Goal: Task Accomplishment & Management: Complete application form

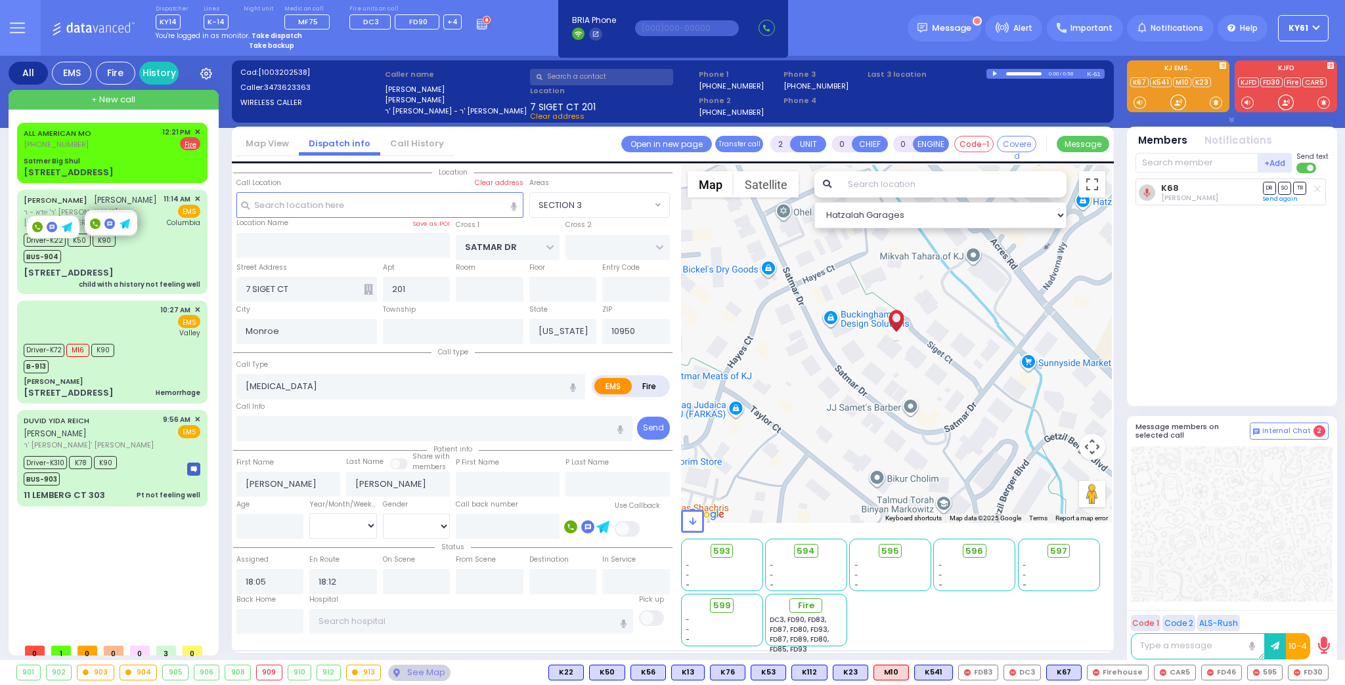
select select "SECTION 3"
select select
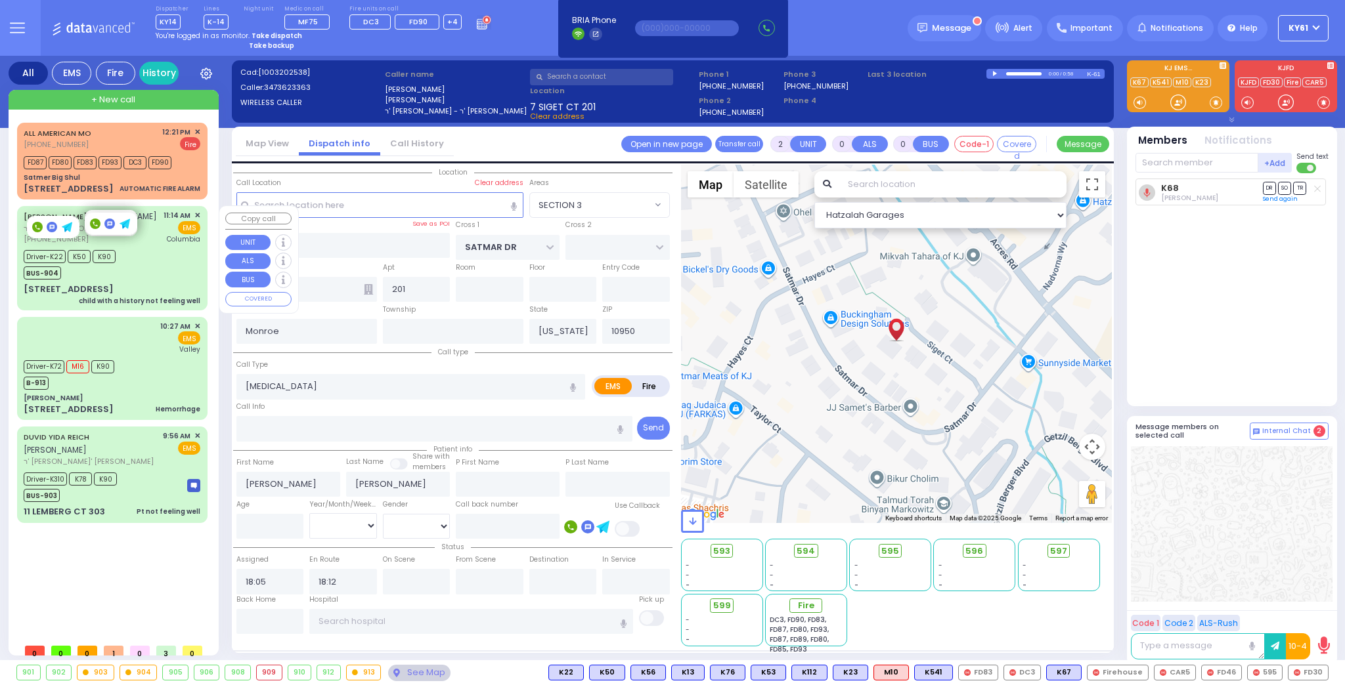
click at [125, 234] on span "ר' יודא - ר' [PERSON_NAME]" at bounding box center [90, 228] width 133 height 11
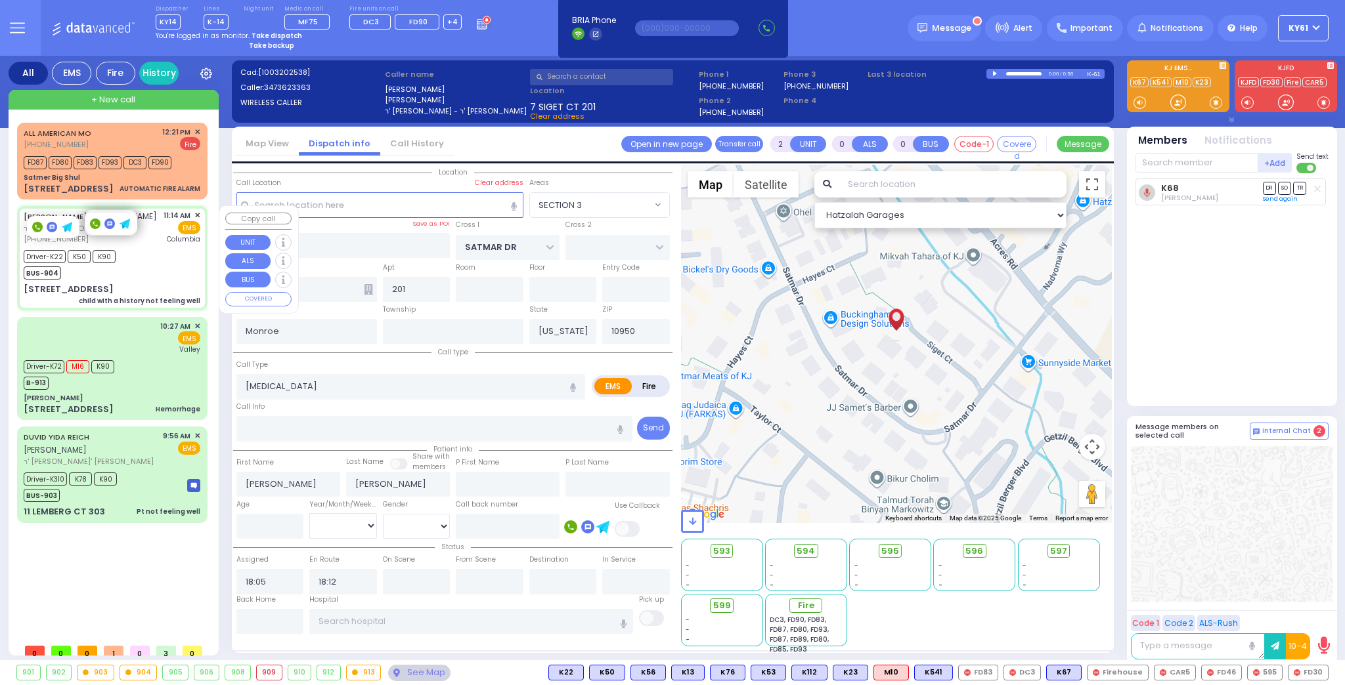
type input "6"
select select
type input "child with a history not feeling well"
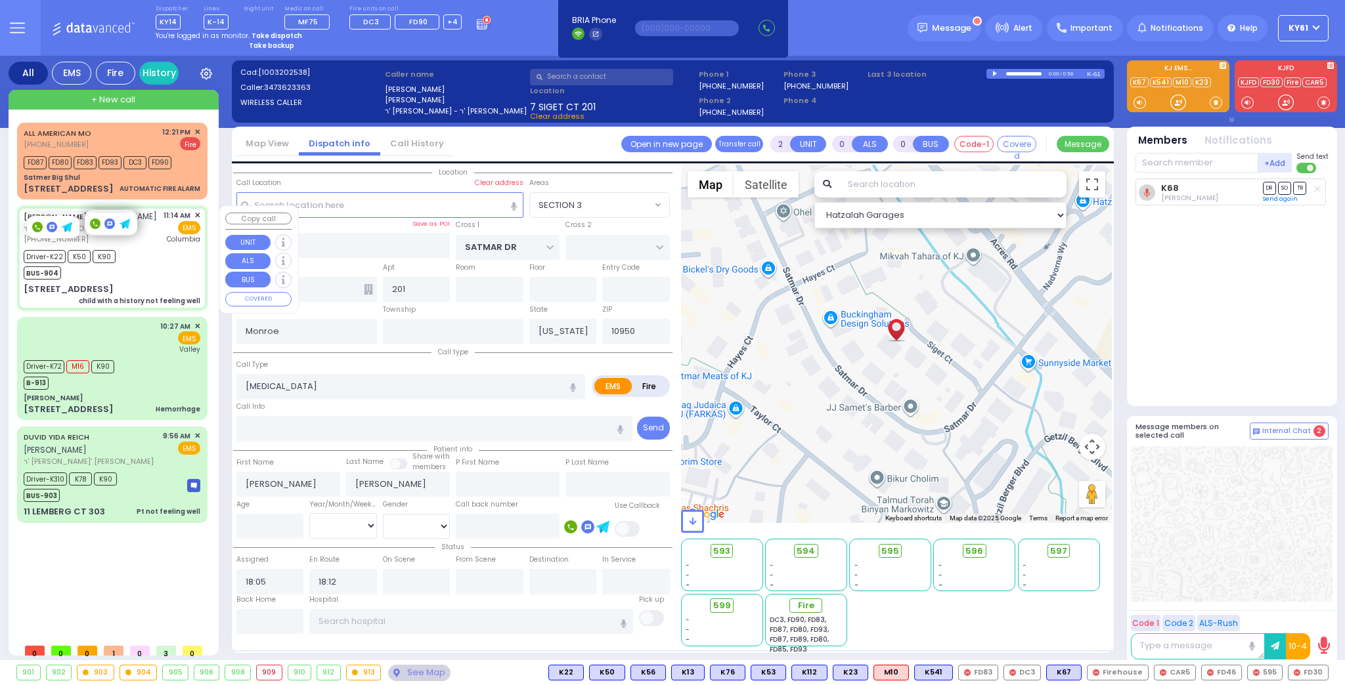
radio input "true"
type input "JOEL MOSHE"
type input "SCHONBRUN"
type input "Isaac"
type input "Schonbrun"
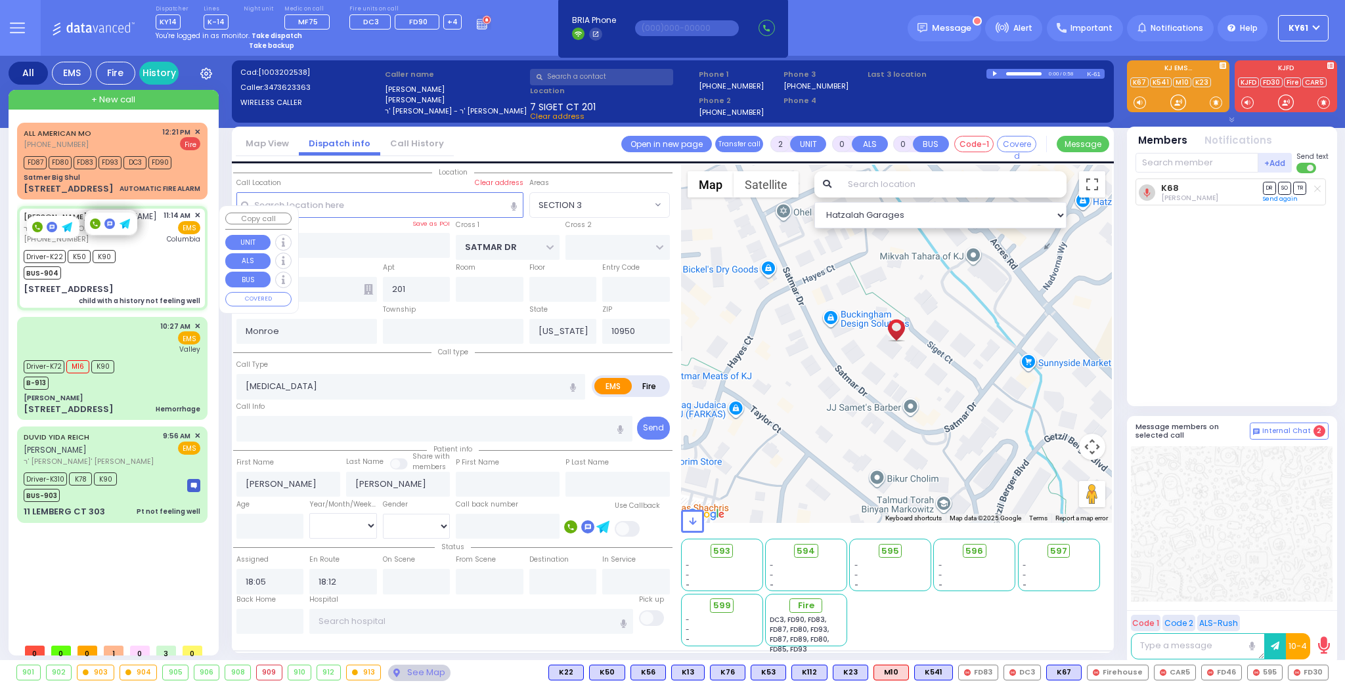
type input "4"
select select "Year"
select select "[DEMOGRAPHIC_DATA]"
type input "11:14"
type input "11:16"
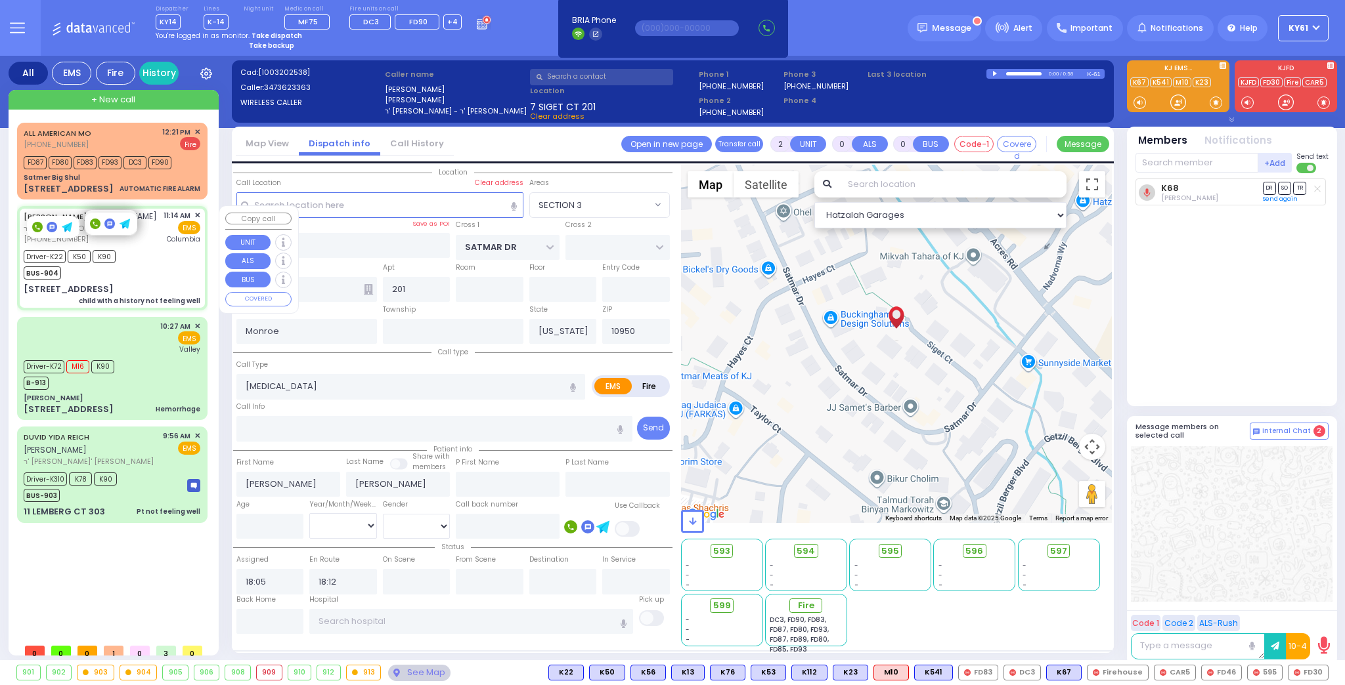
type input "11:19"
type input "11:30"
type input "13:15"
type input "14:00"
type input "New York Presbyterian Hospital- Columbia Campus"
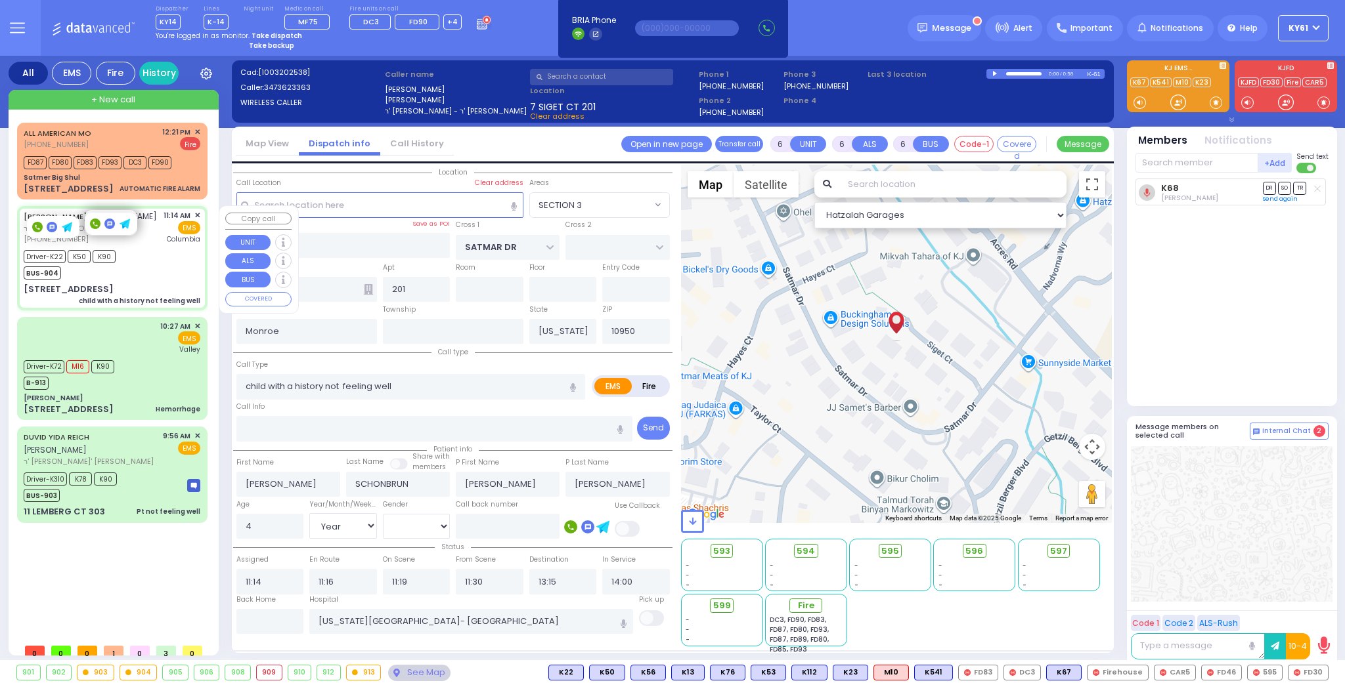
select select "Hatzalah Garages"
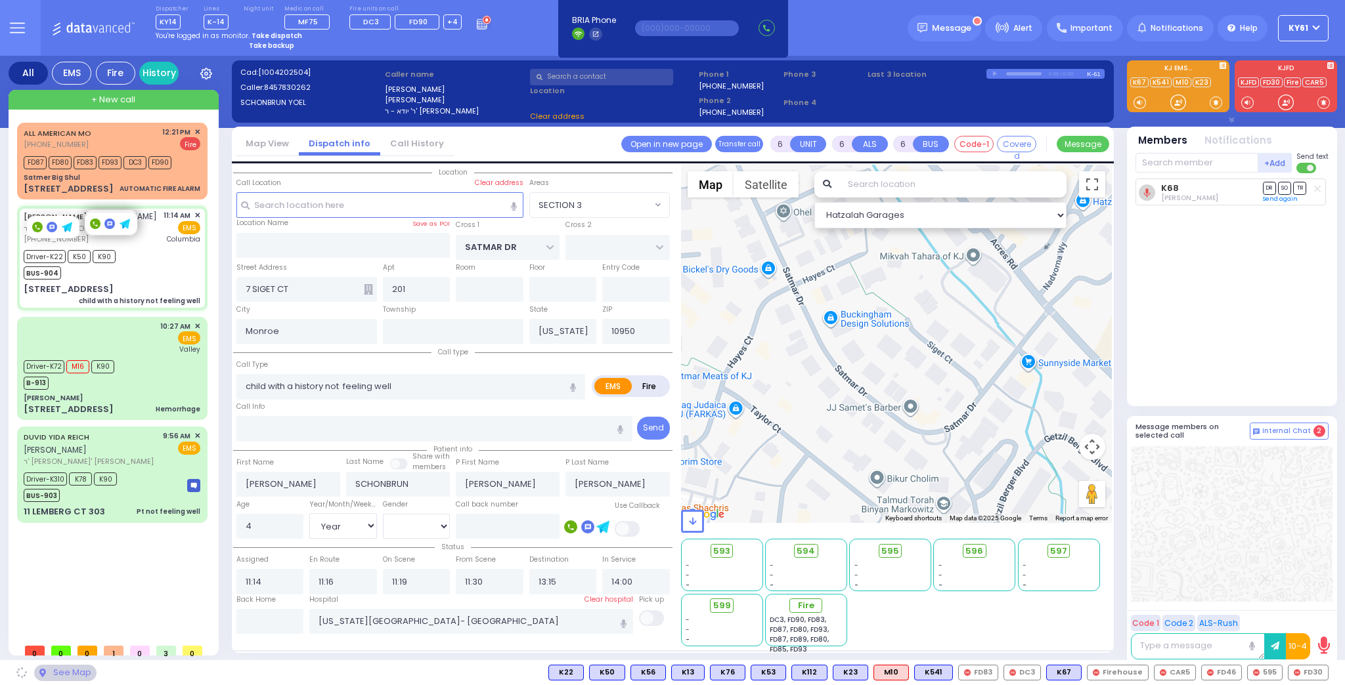
type input "S.M. ROSMER RD"
type input "BEER SHAVA ST"
type input "9 BEER SHAVA ST"
type input "105"
type input "Kiryas Joel"
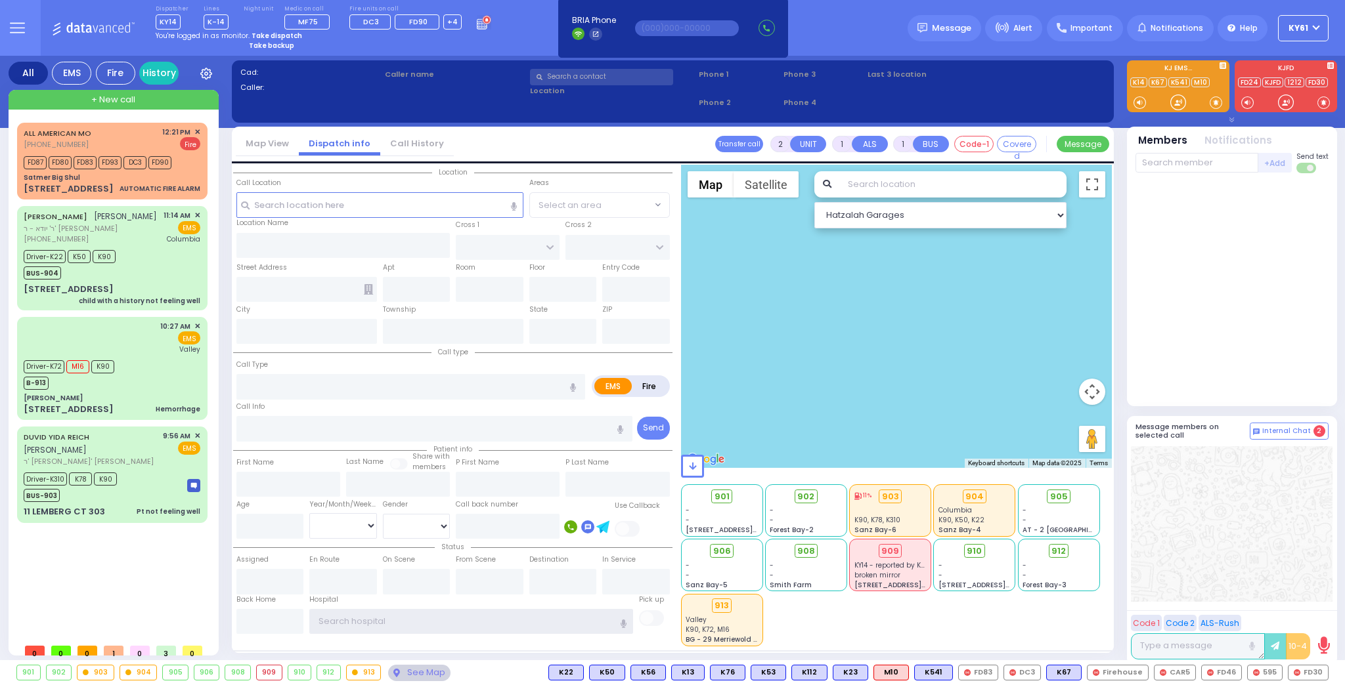
type input "ky61"
click at [268, 35] on strong "Take dispatch" at bounding box center [276, 36] width 51 height 10
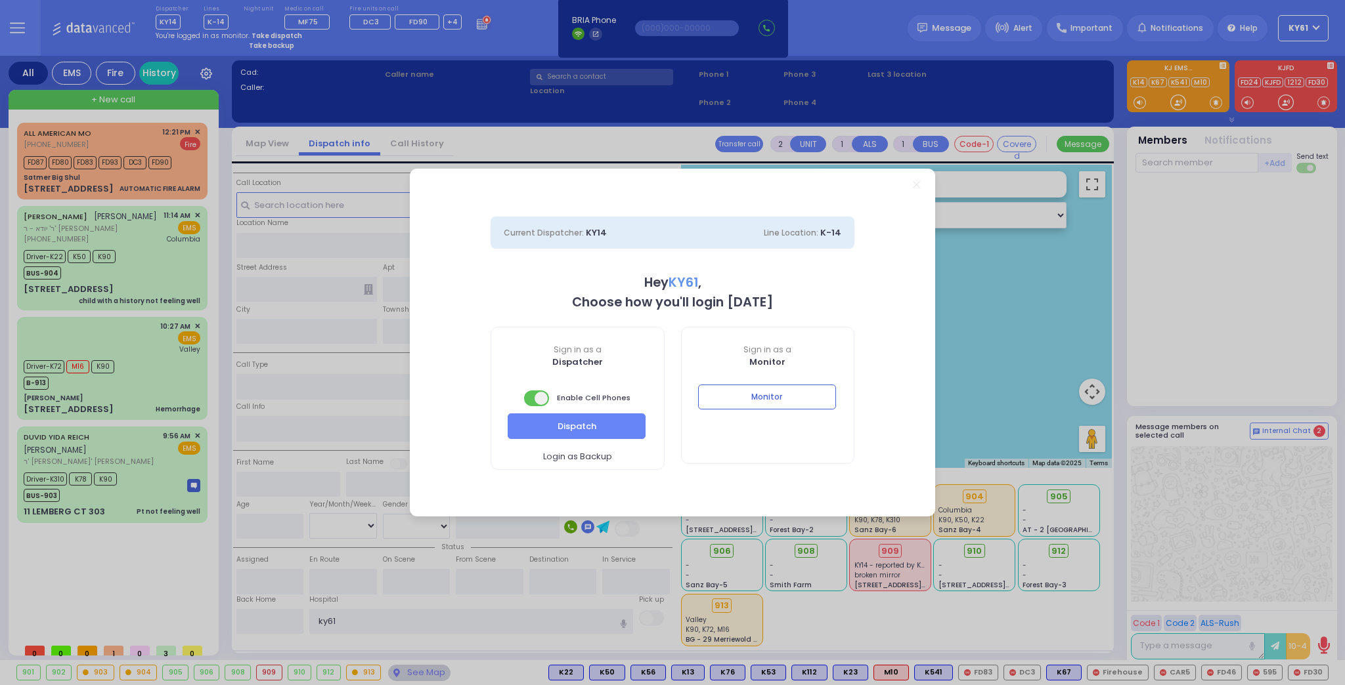
select select "7"
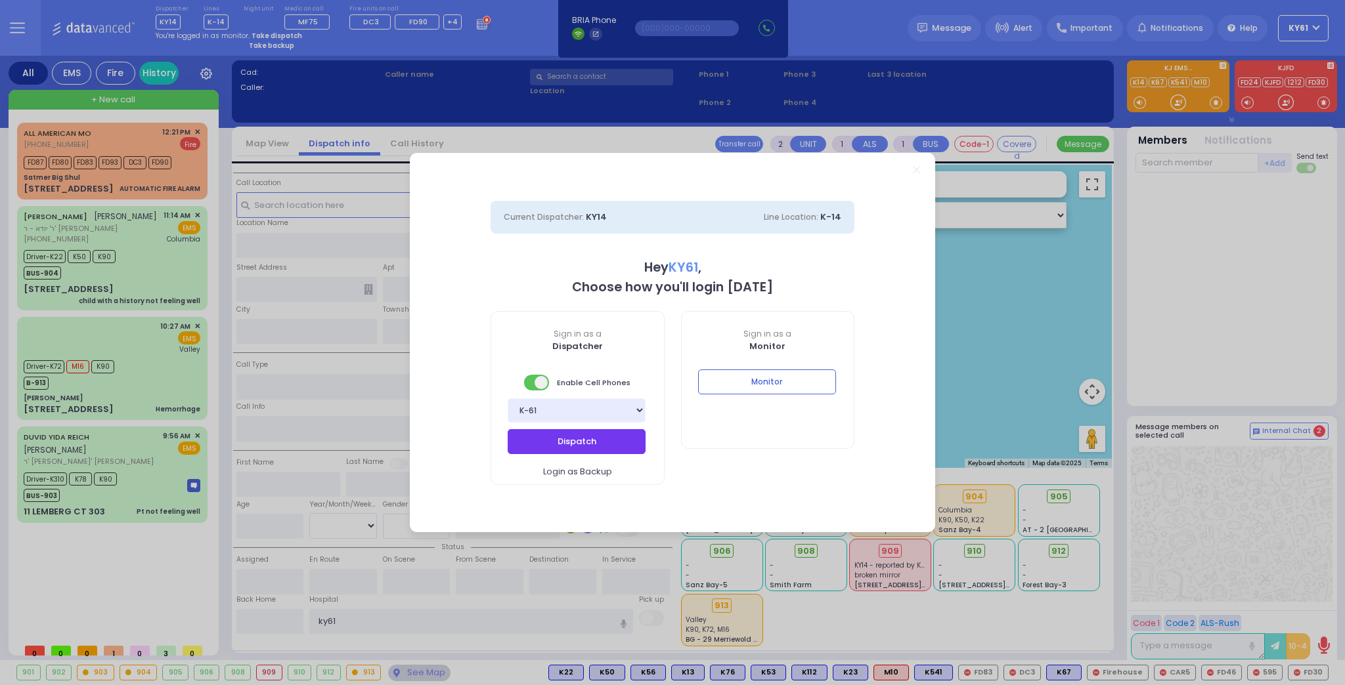
click at [620, 447] on button "Dispatch" at bounding box center [576, 441] width 138 height 25
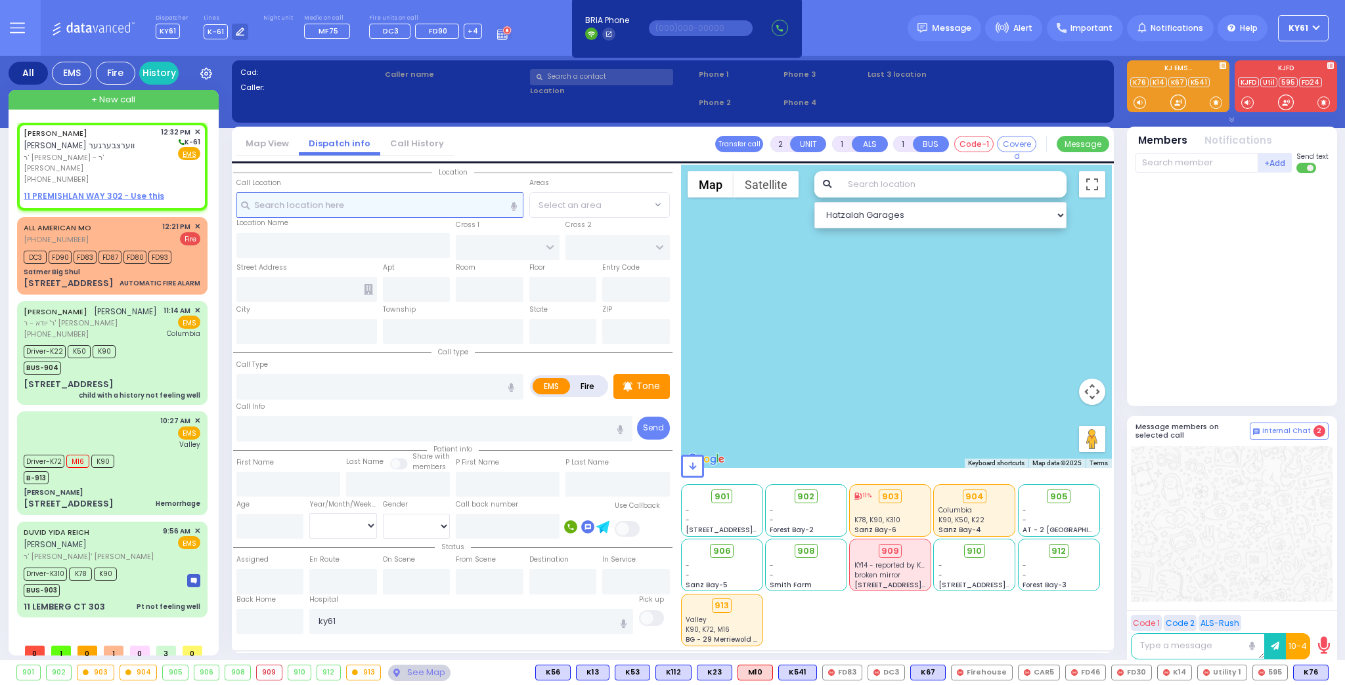
select select
radio input "true"
type input "YECHESKEL"
type input "WERTZBERGER"
select select
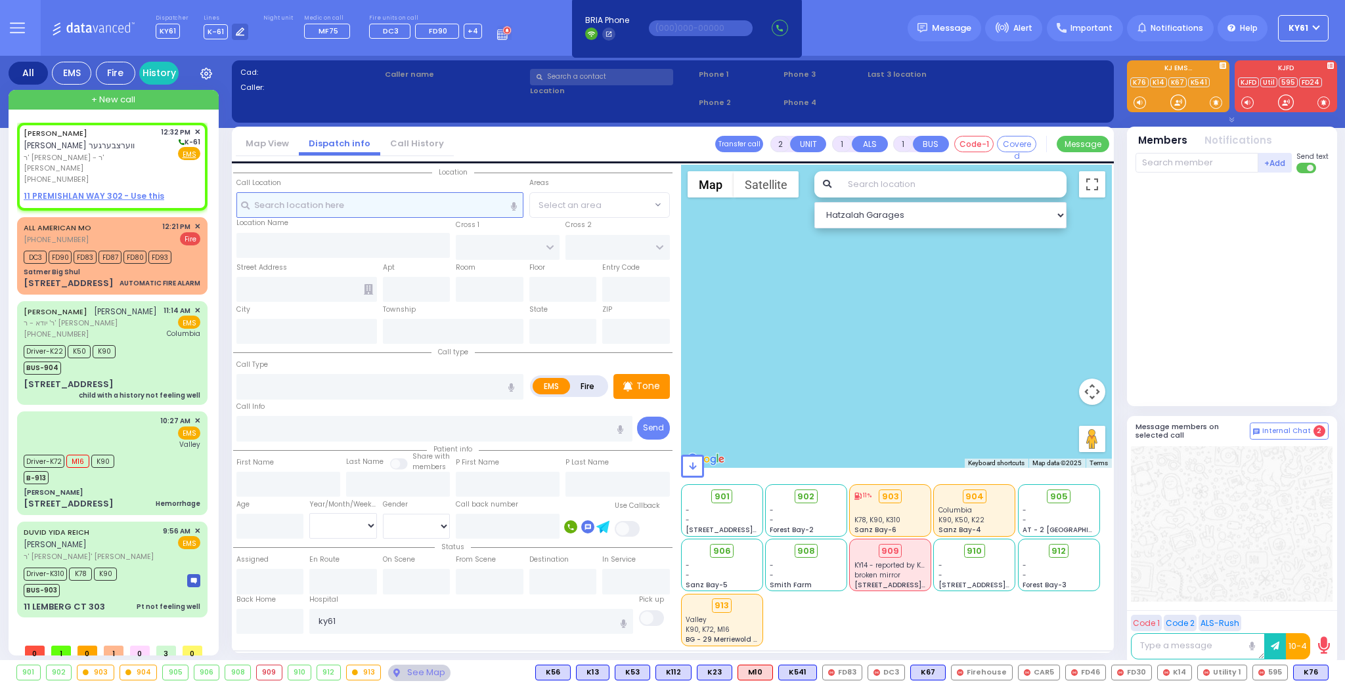
type input "12:32"
select select "Hatzalah Garages"
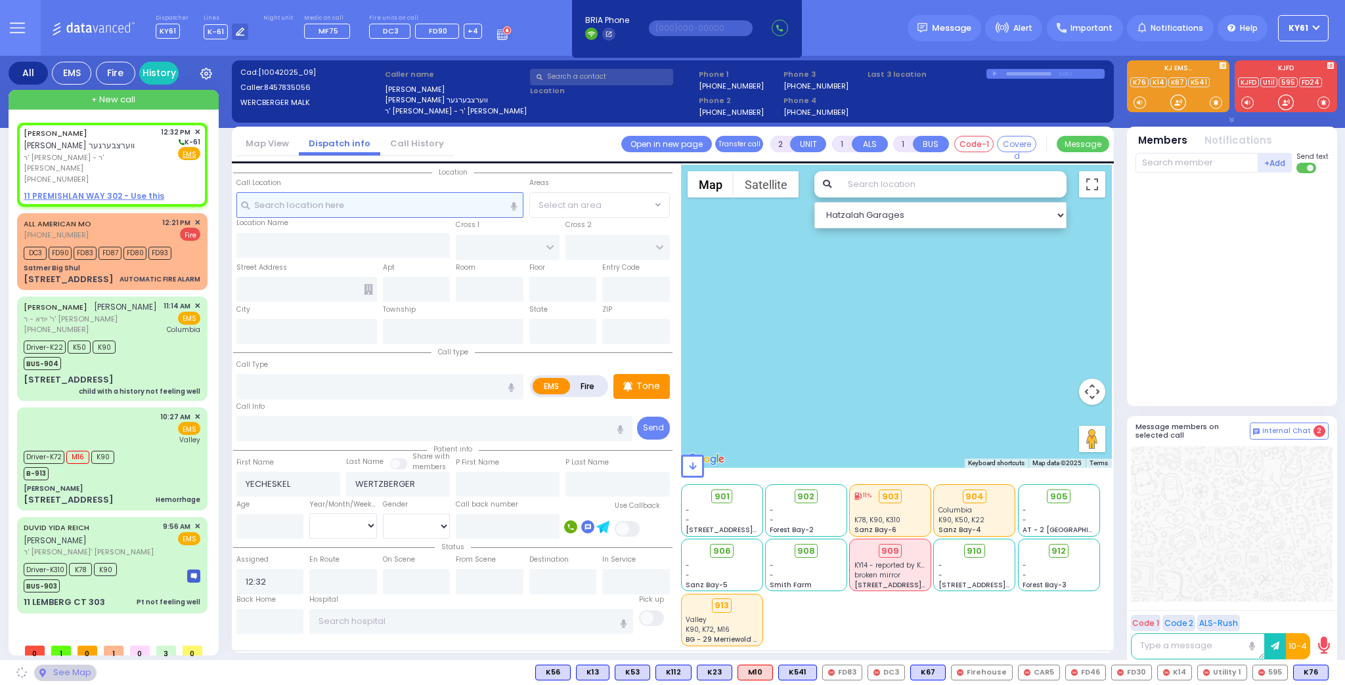
select select
radio input "true"
select select
select select "Hatzalah Garages"
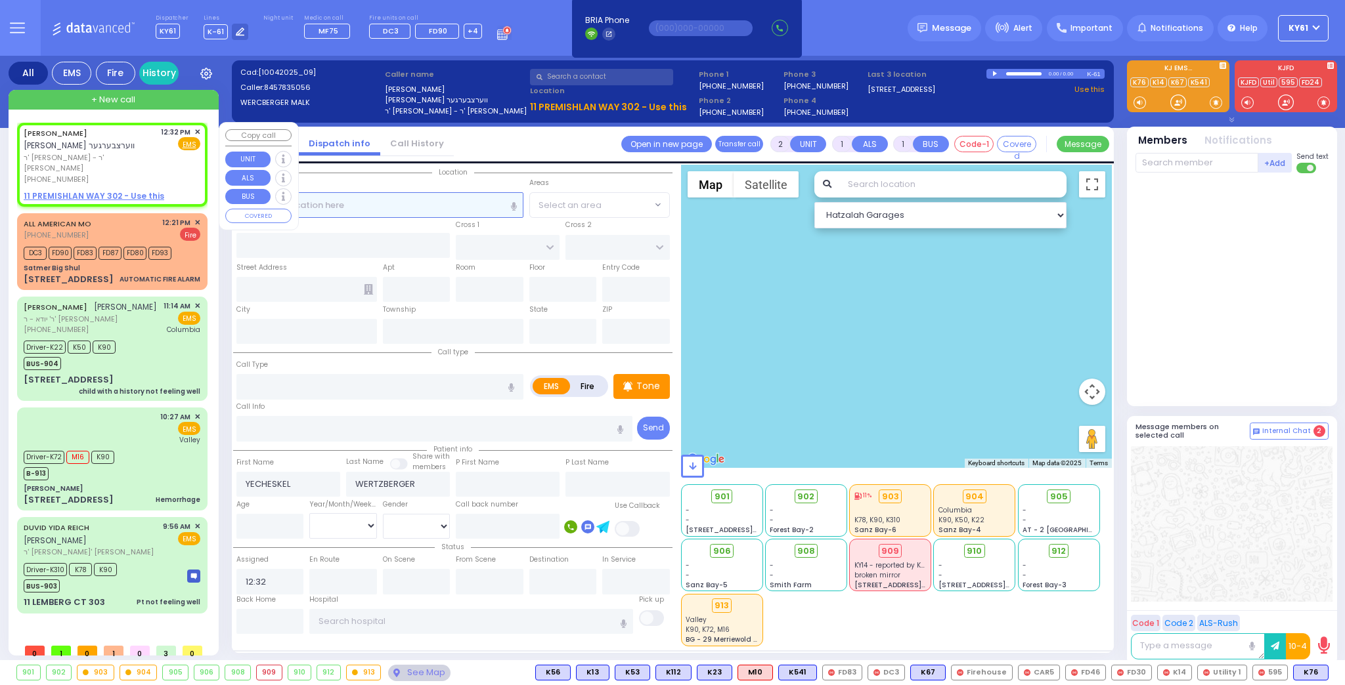
select select
radio input "true"
select select
select select "Hatzalah Garages"
click at [174, 142] on div "Fire EMS" at bounding box center [181, 143] width 40 height 13
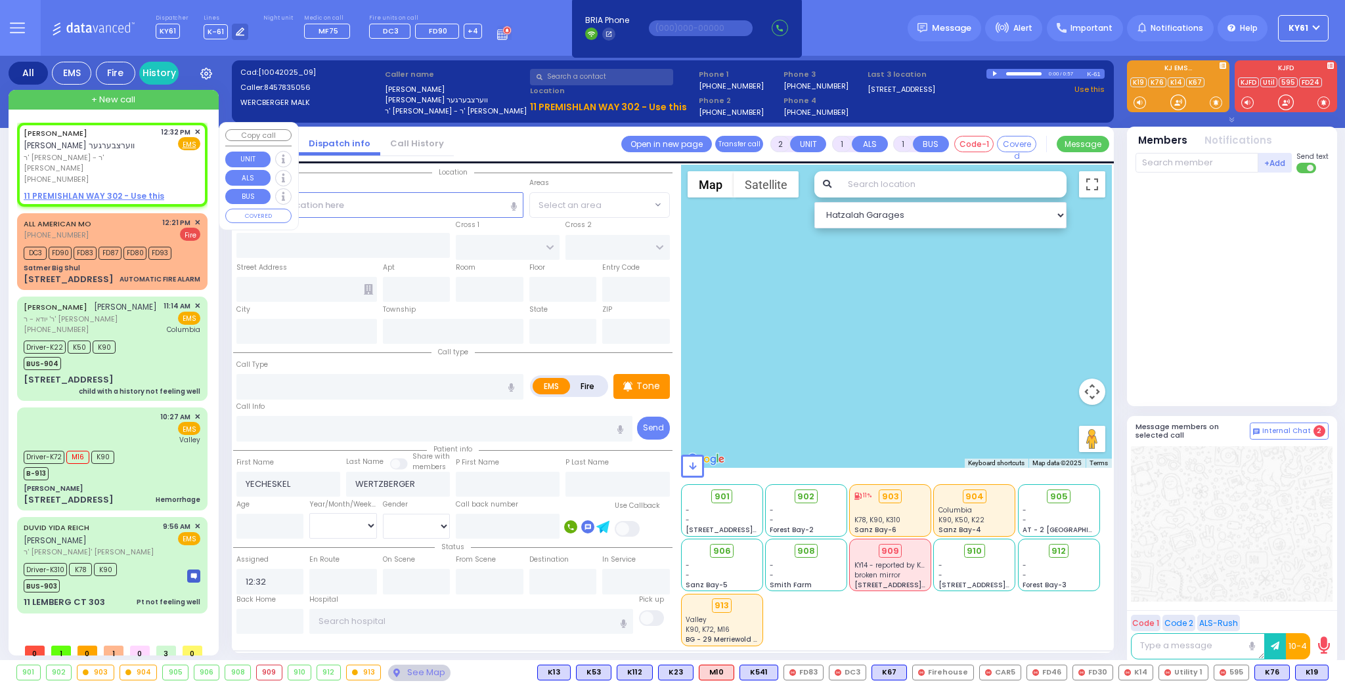
select select
radio input "true"
select select
select select "Hatzalah Garages"
click at [50, 190] on u "11 PREMISHLAN WAY 302 - Use this" at bounding box center [94, 195] width 140 height 11
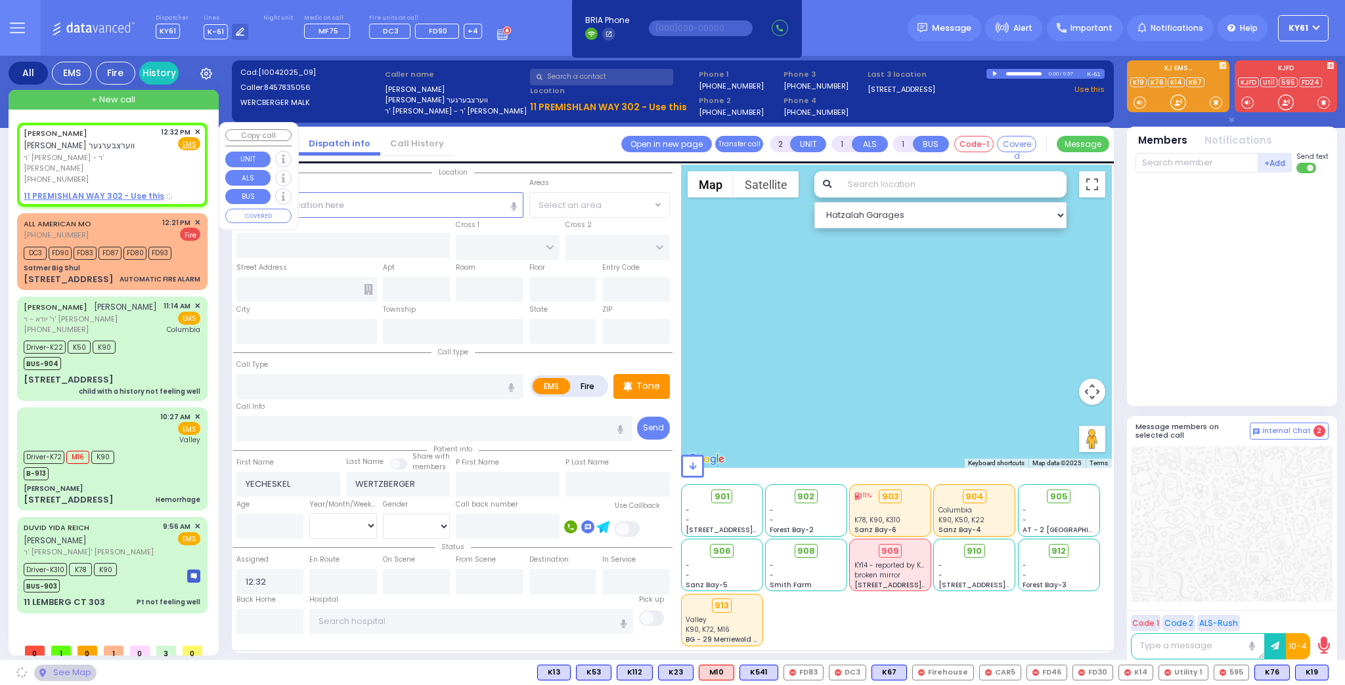
select select
radio input "true"
select select
select select "Hatzalah Garages"
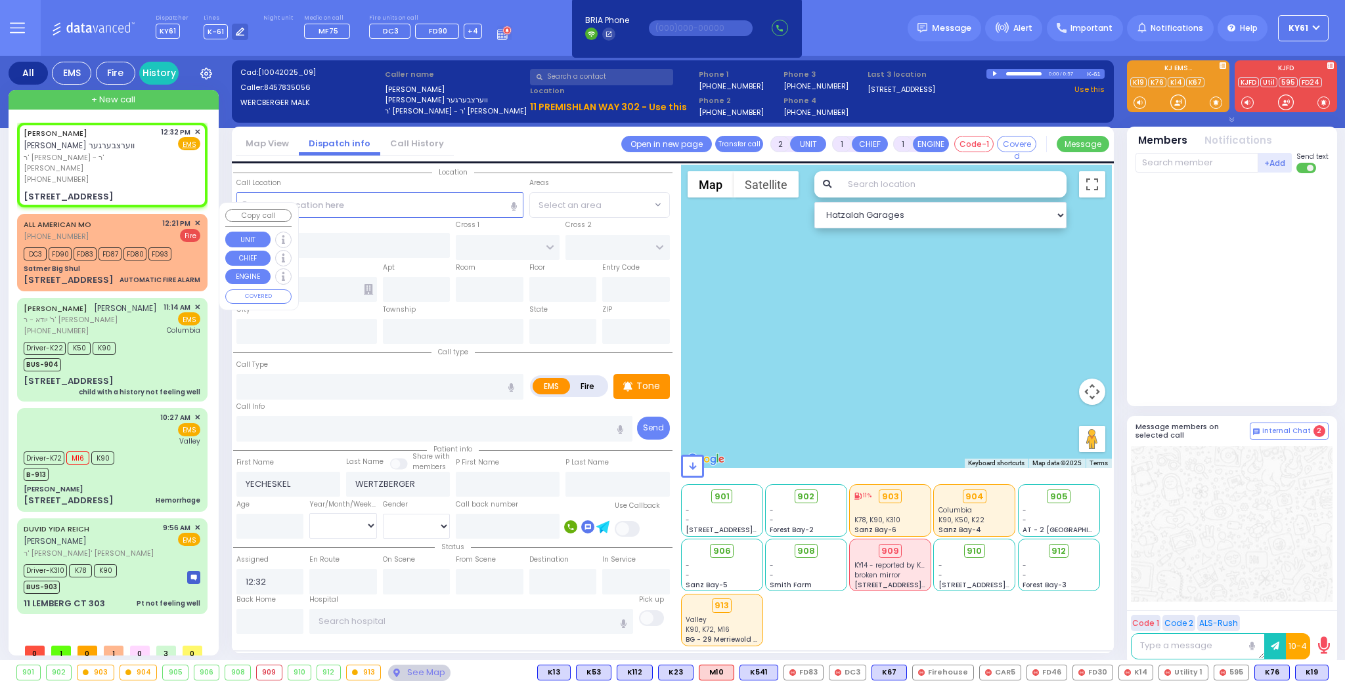
select select
radio input "true"
select select
type input "RUZHIN RD"
type input "[STREET_ADDRESS]"
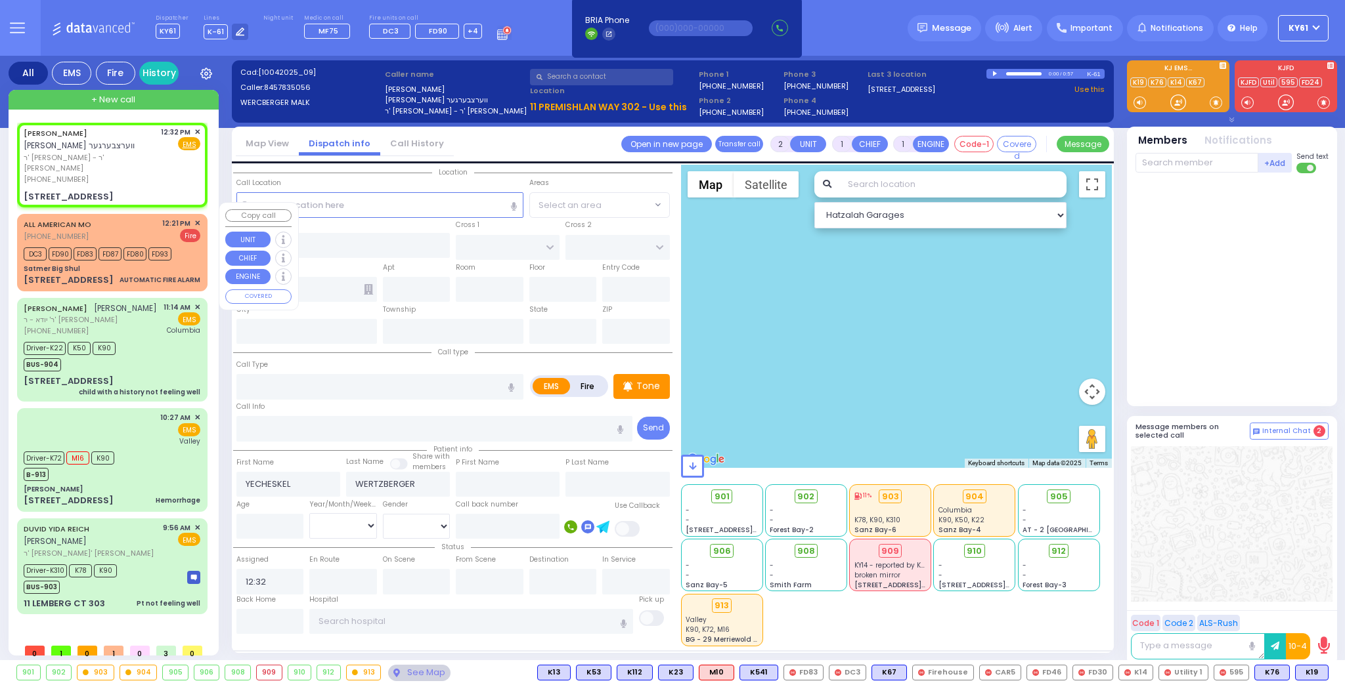
type input "302"
type input "Monroe"
type input "[US_STATE]"
type input "10950"
select select "Hatzalah Garages"
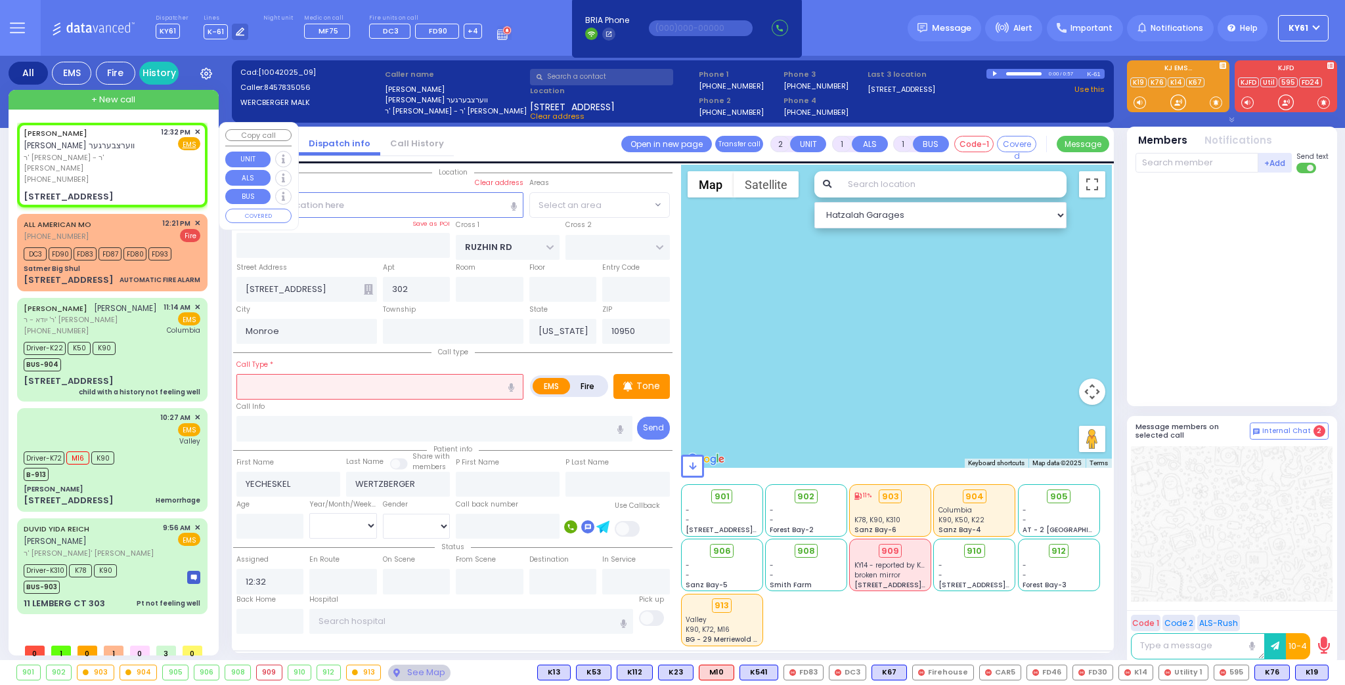
select select "ATZEI TAMURIM"
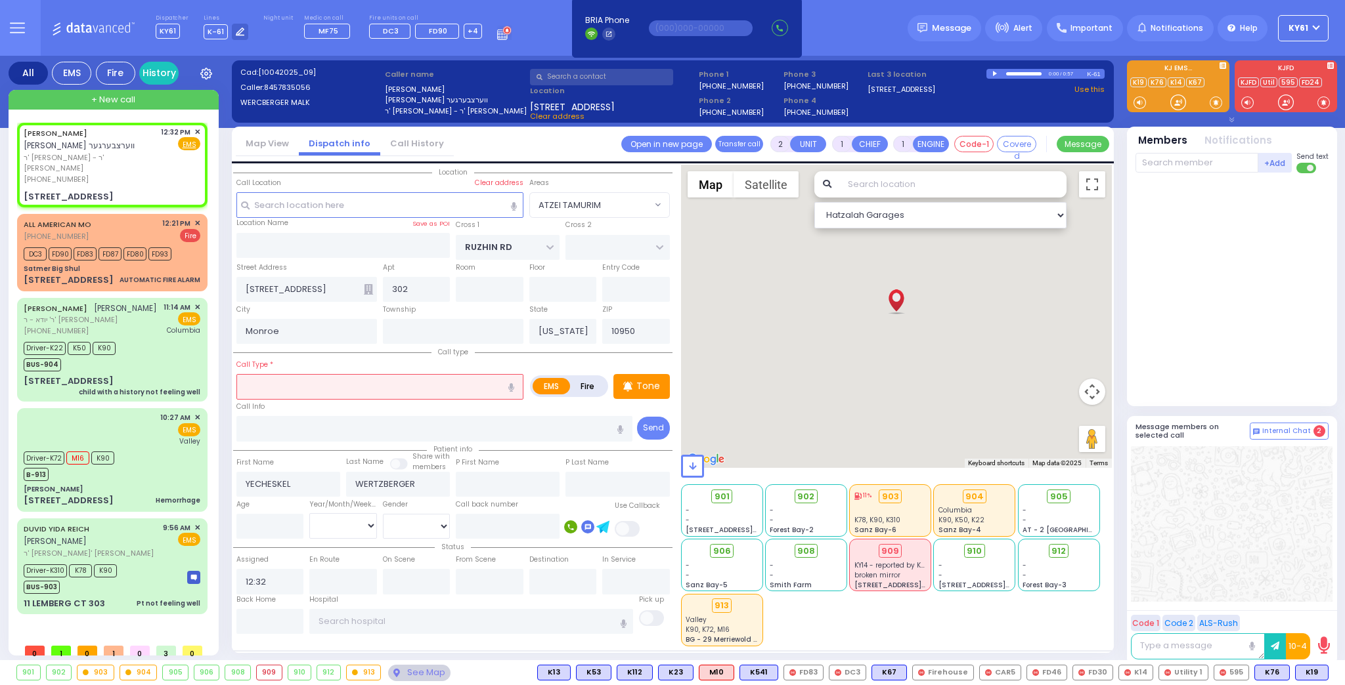
drag, startPoint x: 366, startPoint y: 387, endPoint x: 444, endPoint y: 463, distance: 108.2
click at [372, 387] on input "text" at bounding box center [379, 386] width 287 height 25
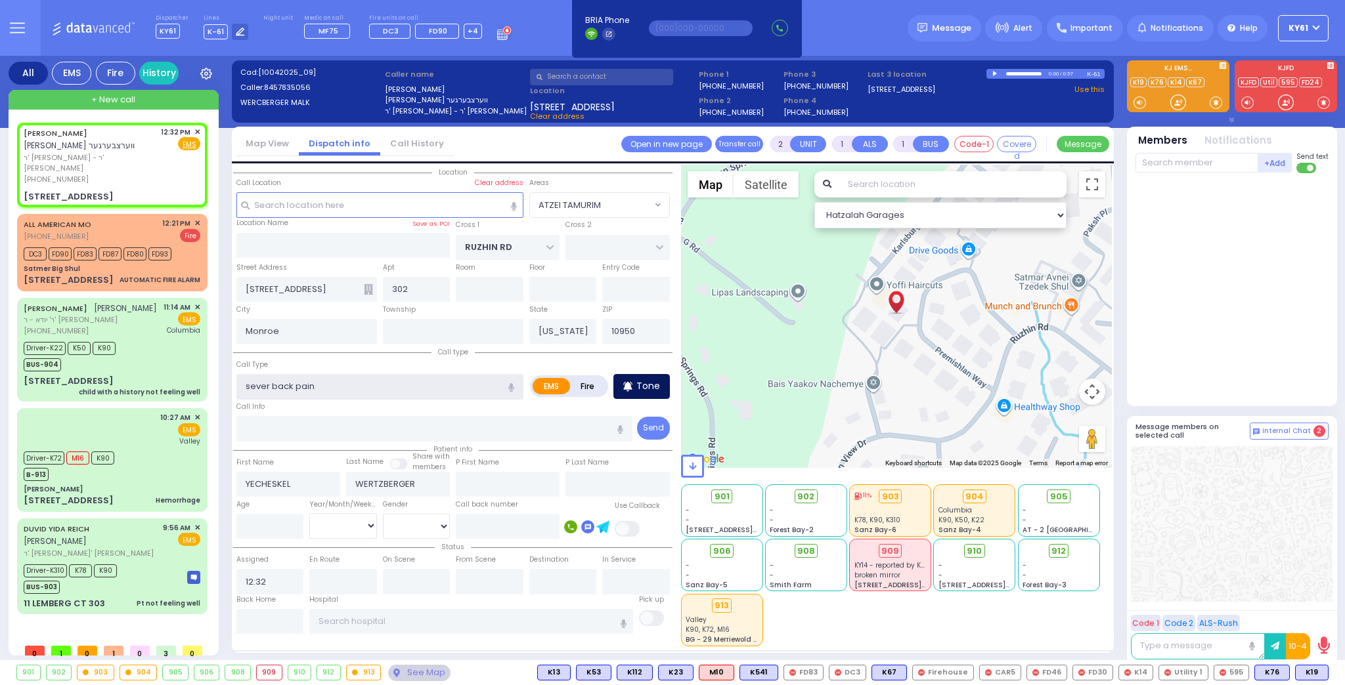
type input "sever back pain"
click at [632, 389] on icon at bounding box center [627, 387] width 9 height 16
select select
radio input "true"
select select
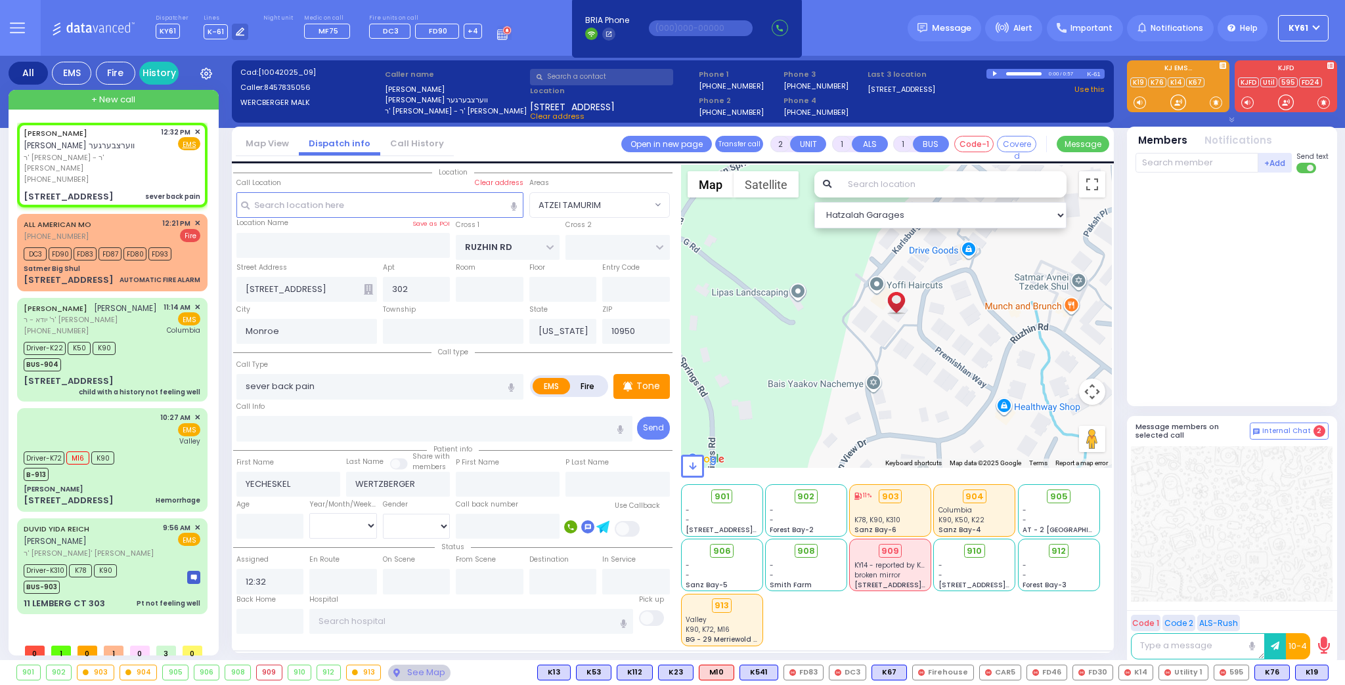
select select "Hatzalah Garages"
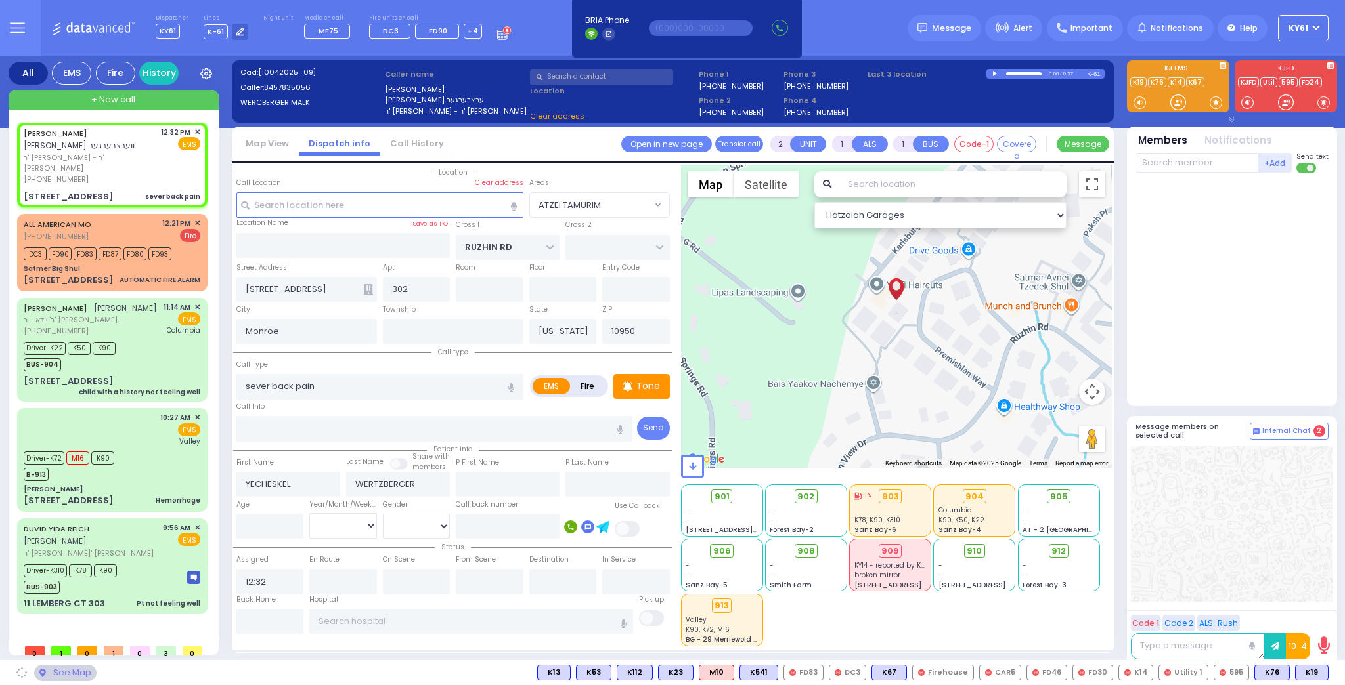
select select
radio input "true"
select select
select select "Hatzalah Garages"
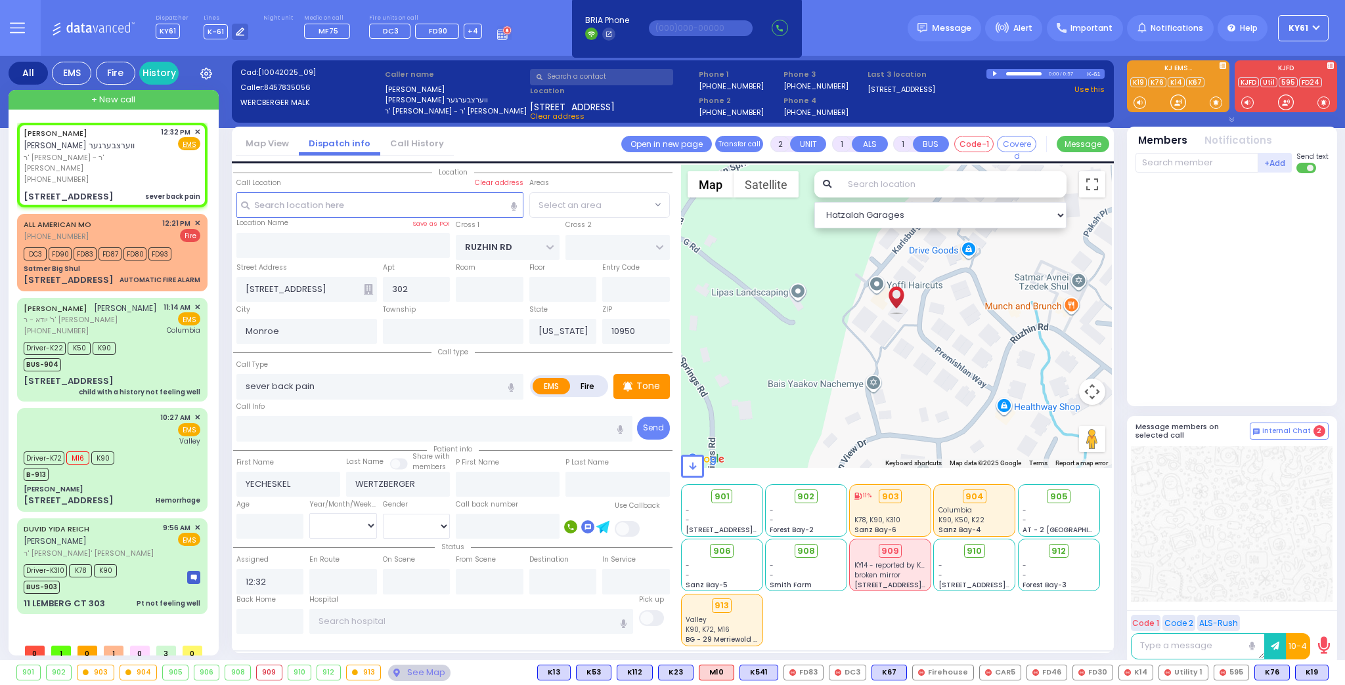
select select "ATZEI TAMURIM"
drag, startPoint x: 1311, startPoint y: 674, endPoint x: 1315, endPoint y: 668, distance: 7.1
click at [1311, 673] on span "M13" at bounding box center [1310, 673] width 33 height 14
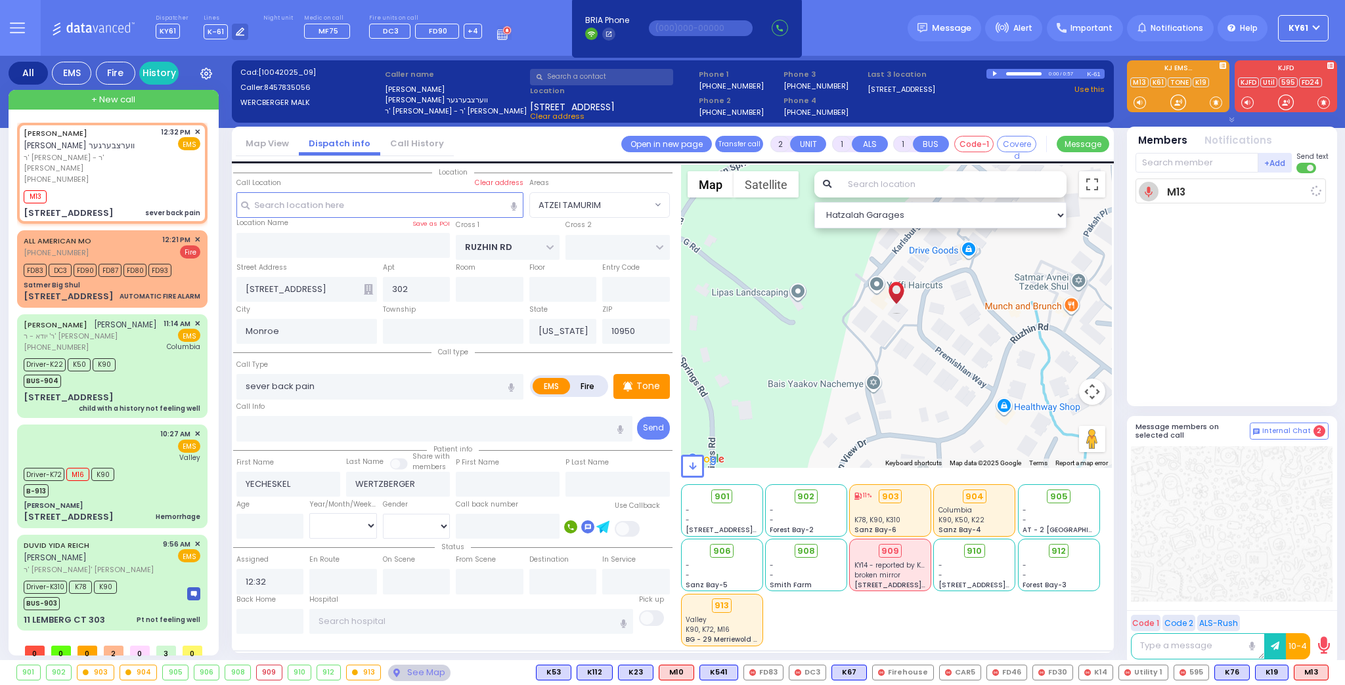
select select
radio input "true"
select select
type input "12:36"
select select "Hatzalah Garages"
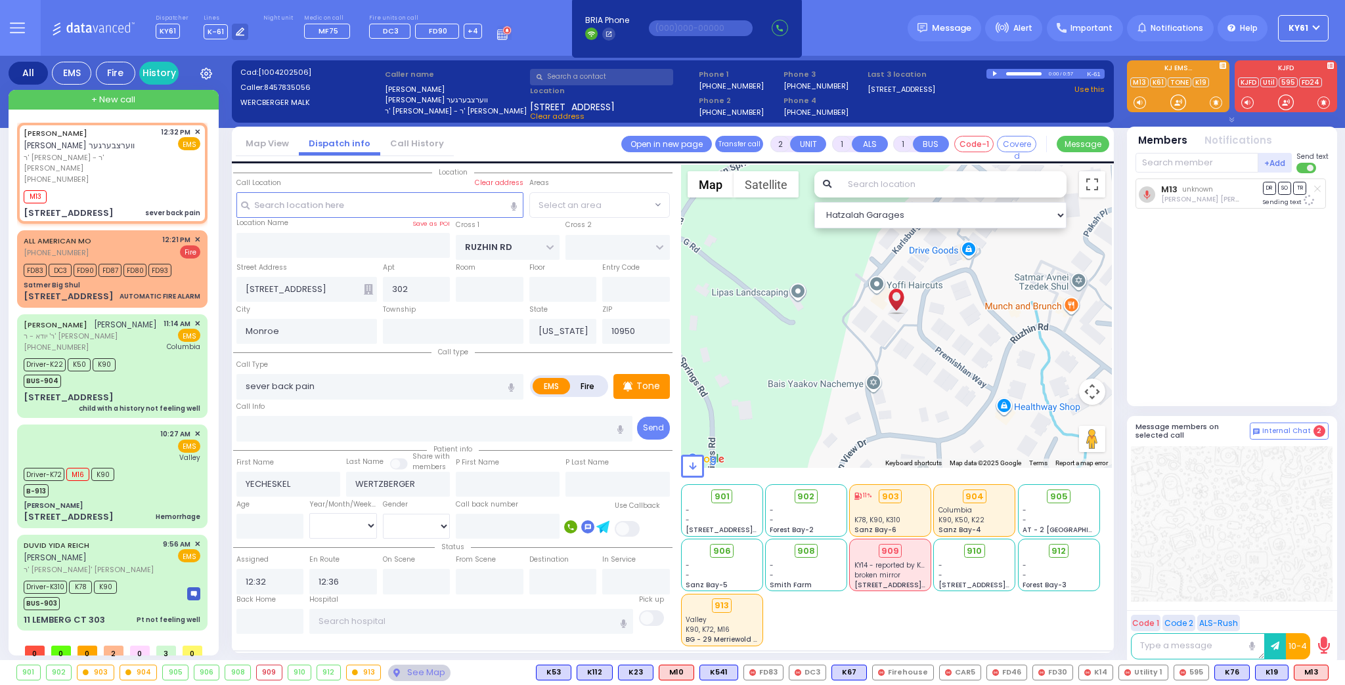
select select "ATZEI TAMURIM"
click at [1308, 673] on span "K48" at bounding box center [1310, 673] width 35 height 14
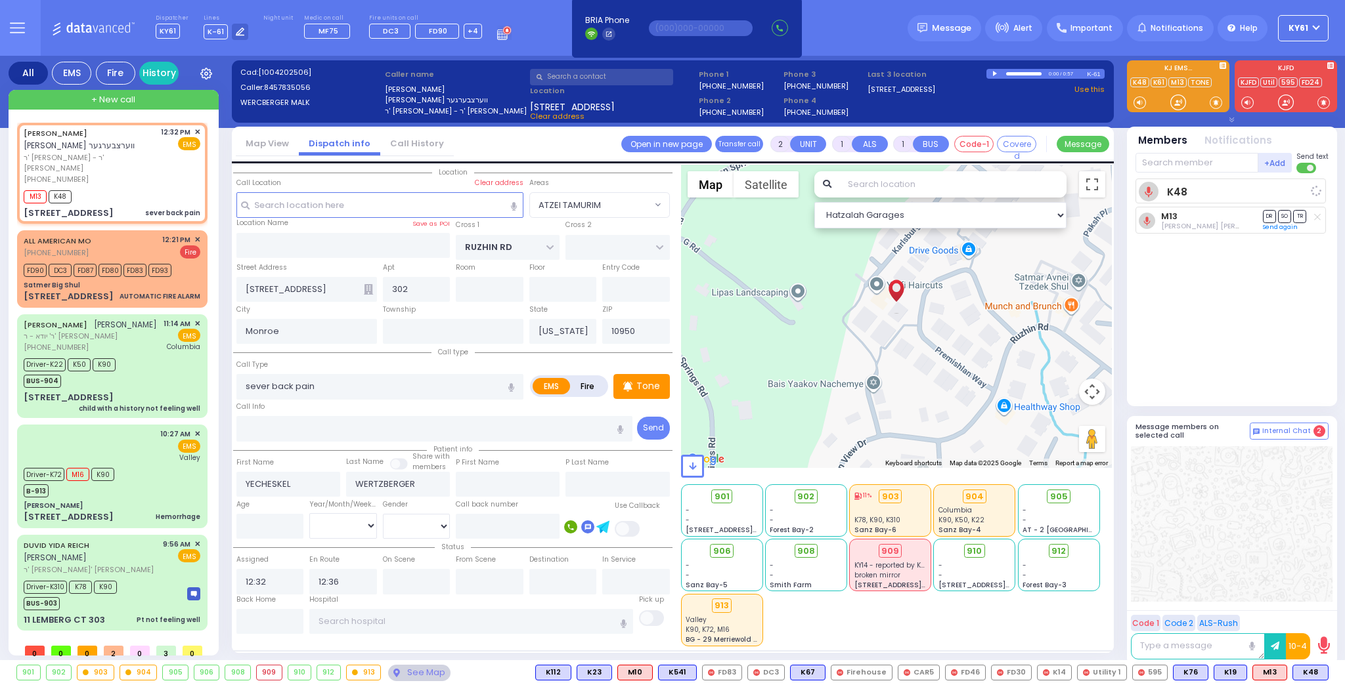
select select
radio input "true"
select select
select select "Hatzalah Garages"
select select "ATZEI TAMURIM"
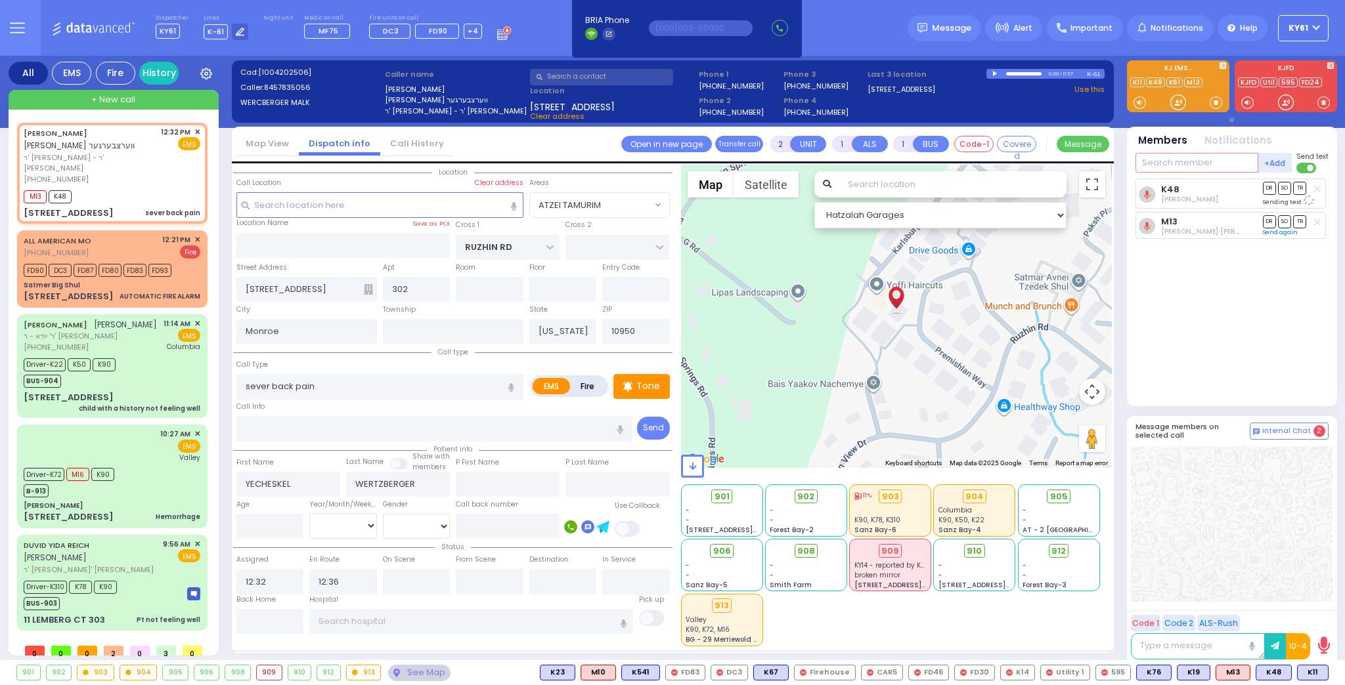
drag, startPoint x: 1201, startPoint y: 163, endPoint x: 1209, endPoint y: 173, distance: 13.1
click at [1206, 169] on input "text" at bounding box center [1196, 163] width 123 height 20
type input "47"
click at [1237, 189] on div "[PERSON_NAME]" at bounding box center [1255, 189] width 74 height 13
select select
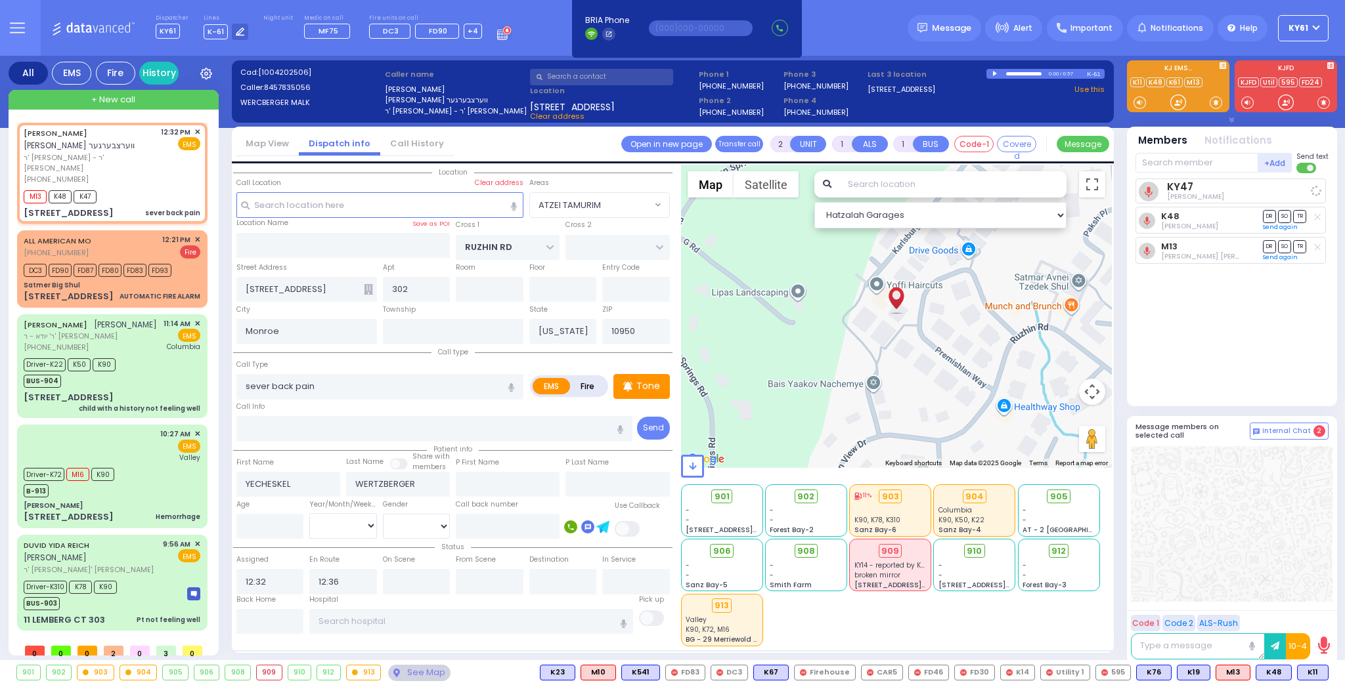
radio input "true"
select select
select select "Hatzalah Garages"
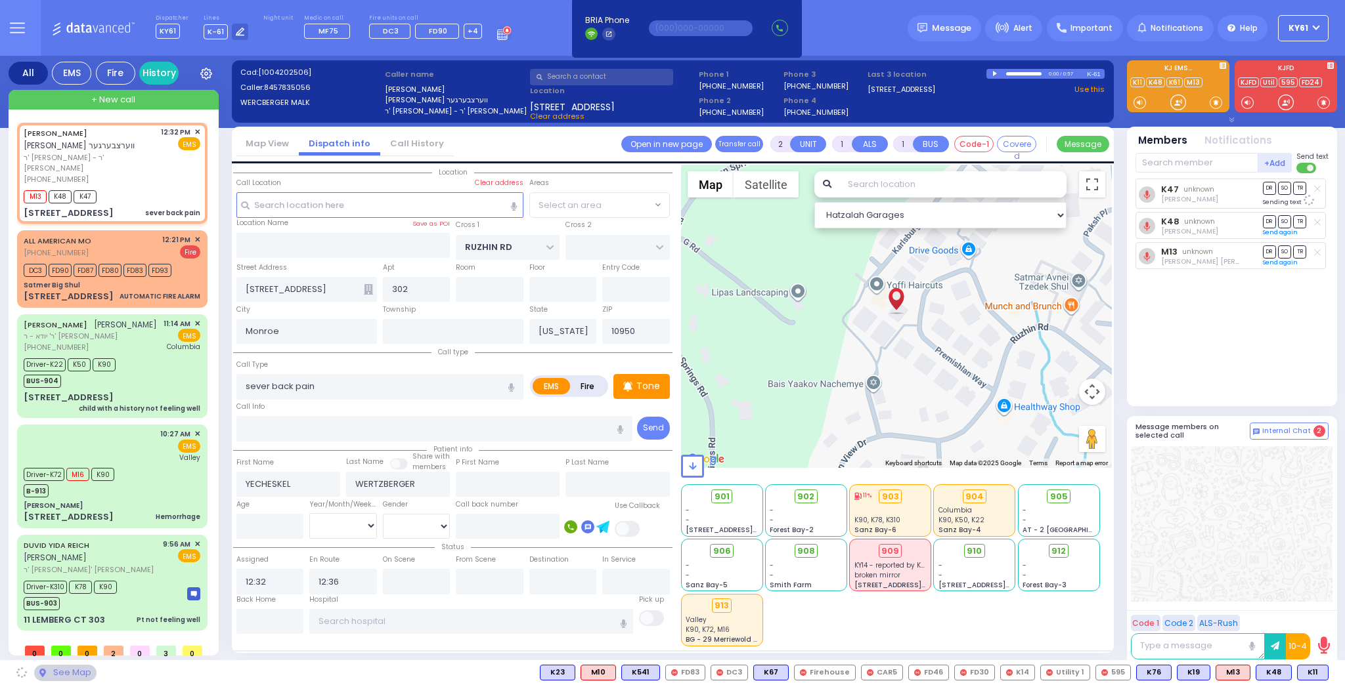
select select "ATZEI TAMURIM"
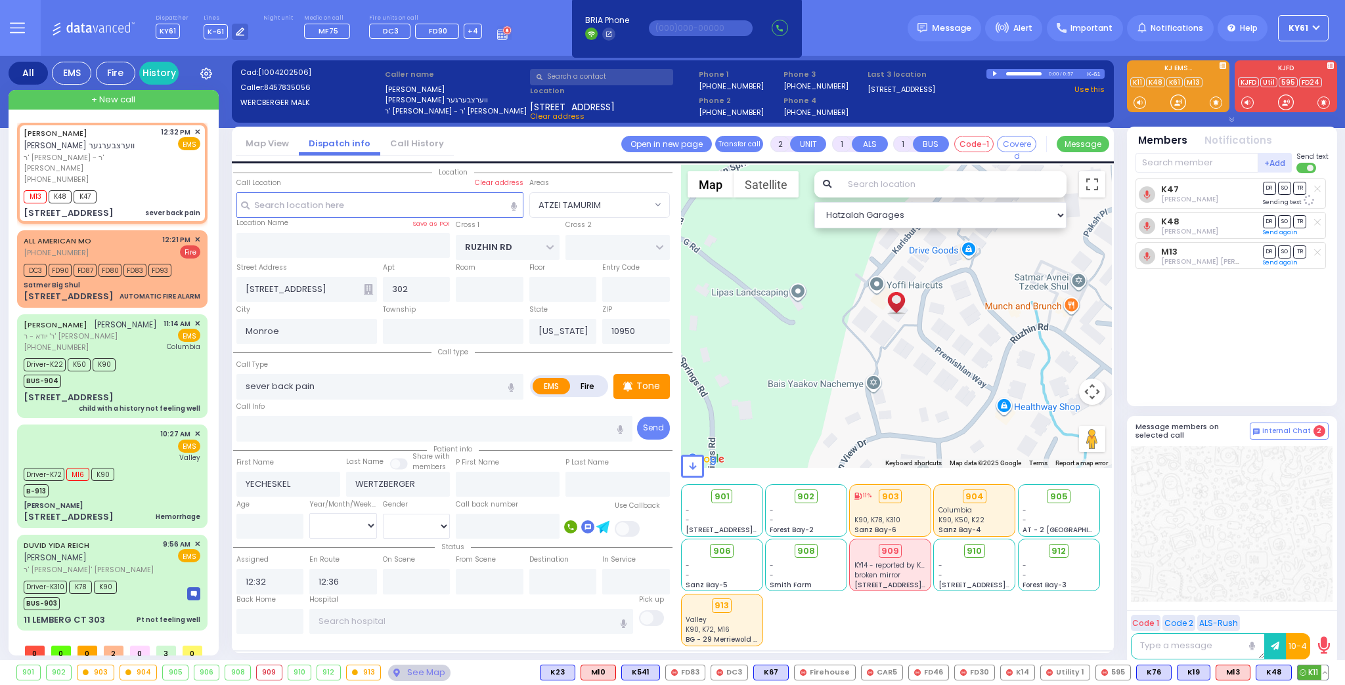
drag, startPoint x: 1308, startPoint y: 675, endPoint x: 1314, endPoint y: 671, distance: 7.7
click at [1310, 674] on span "K11" at bounding box center [1312, 673] width 30 height 14
select select
radio input "true"
select select
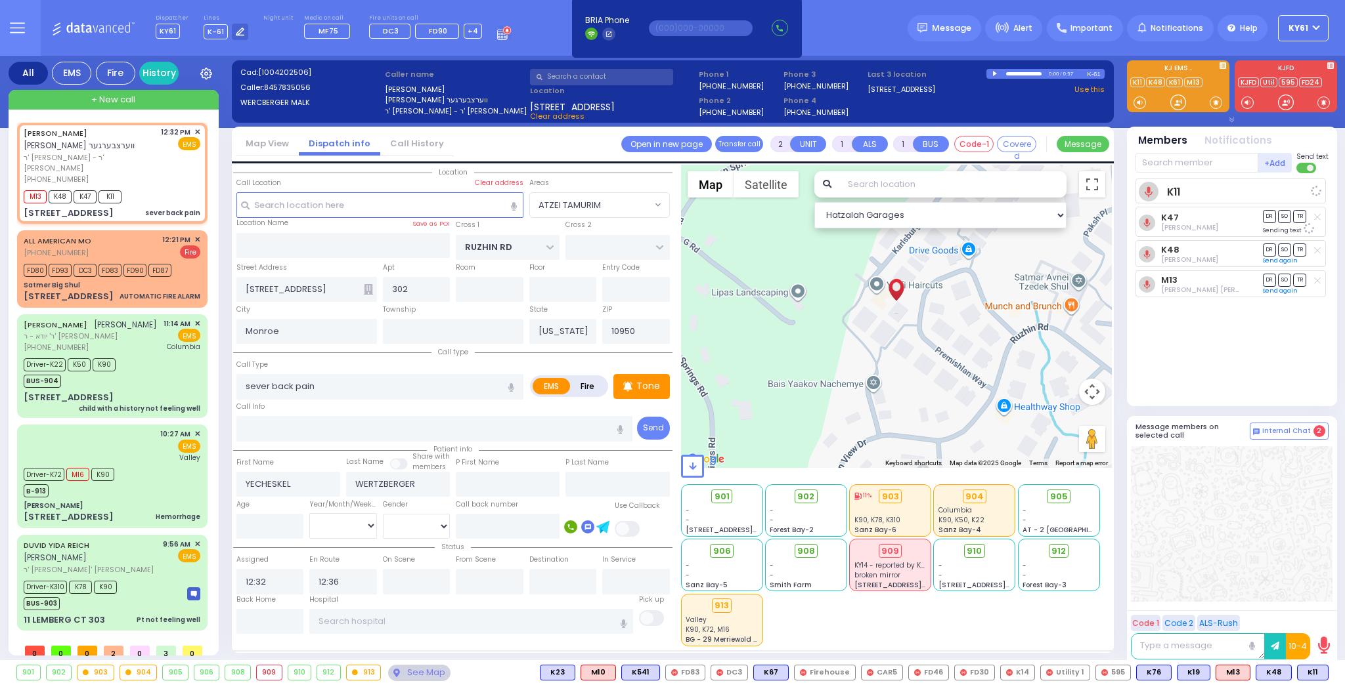
select select "Hatzalah Garages"
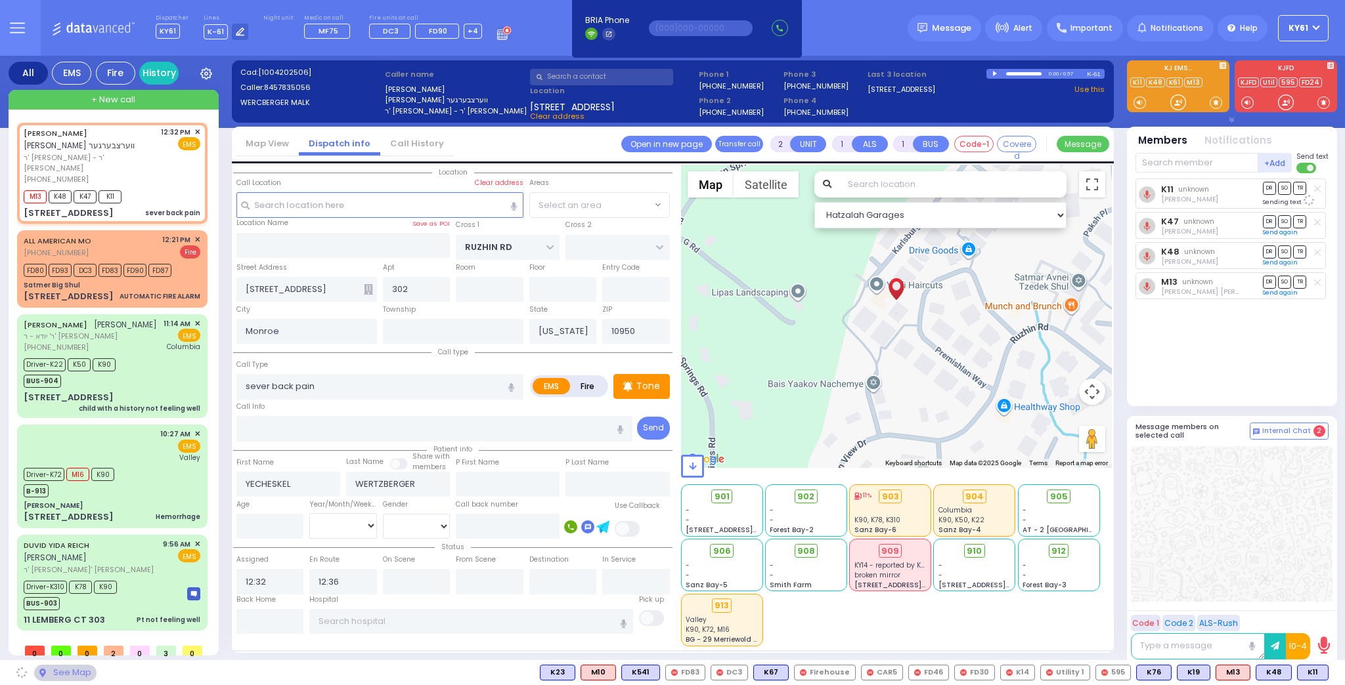
select select "ATZEI TAMURIM"
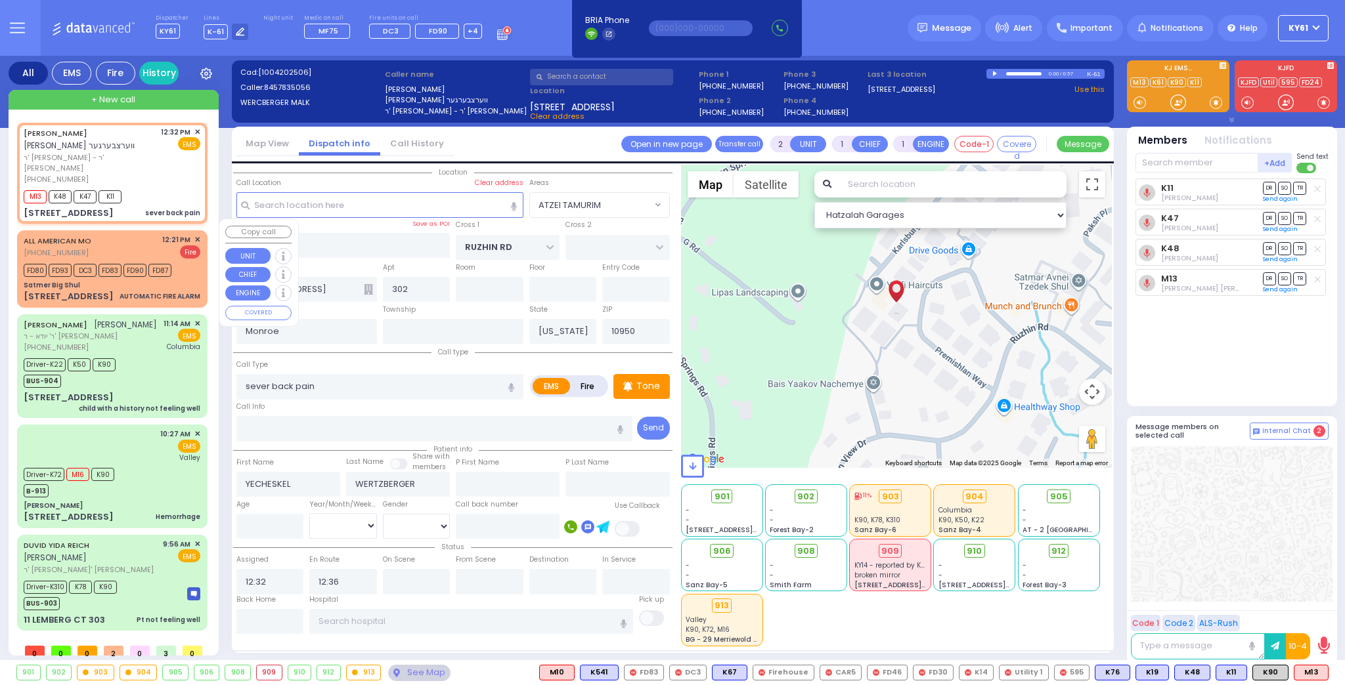
click at [196, 234] on span "✕" at bounding box center [197, 239] width 6 height 11
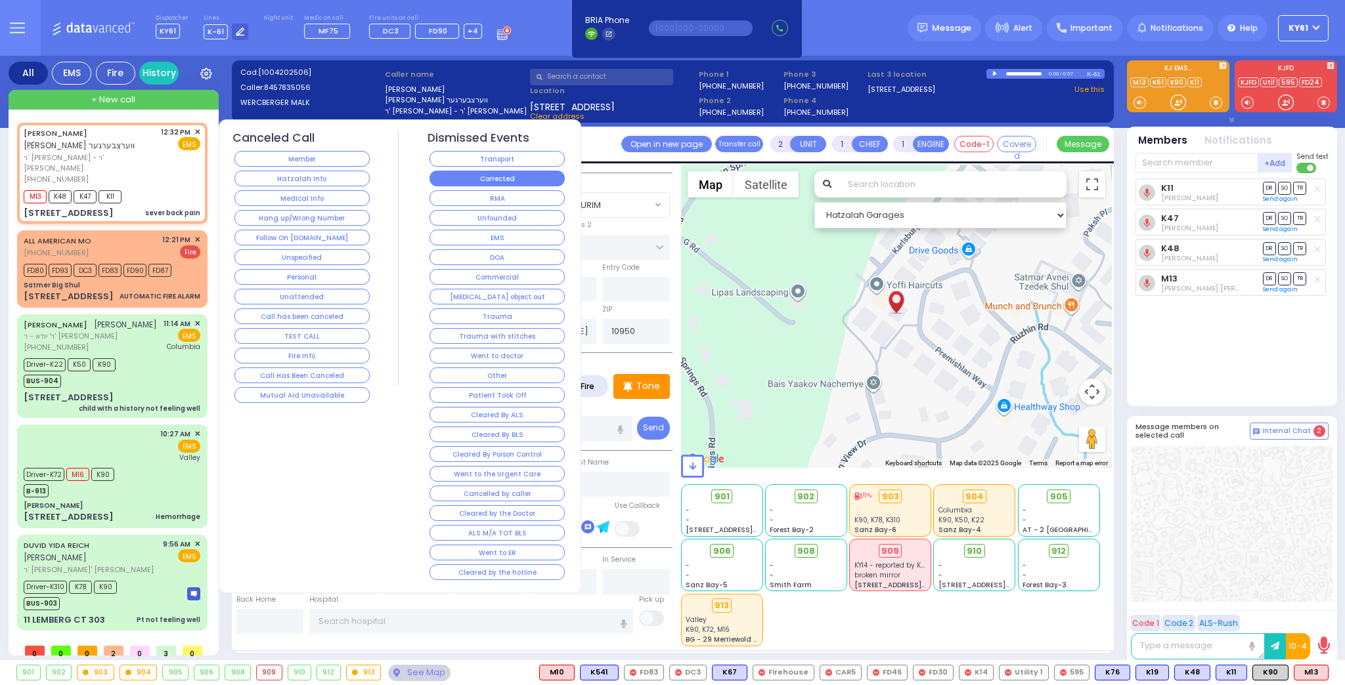
click at [475, 175] on button "Corrected" at bounding box center [496, 179] width 135 height 16
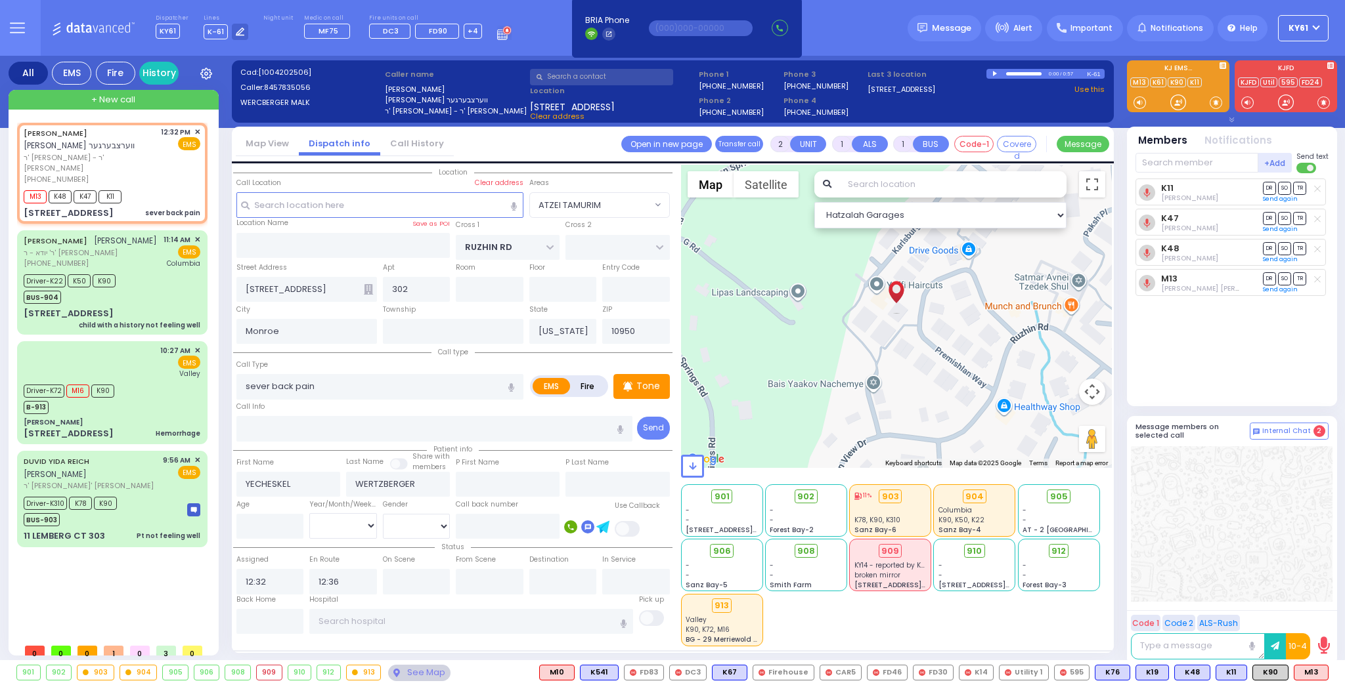
drag, startPoint x: 1272, startPoint y: 668, endPoint x: 1266, endPoint y: 663, distance: 7.0
click at [0, 0] on span "K90" at bounding box center [0, 0] width 0 height 0
select select
radio input "true"
select select
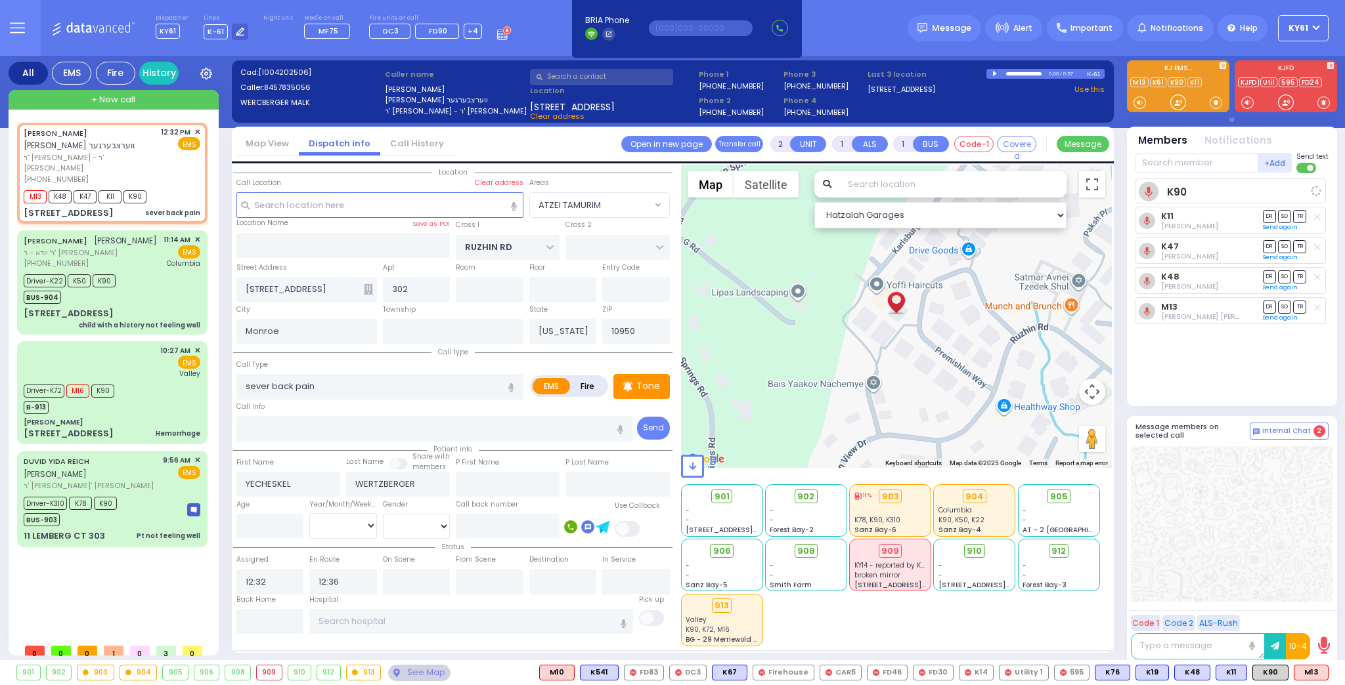
select select "Hatzalah Garages"
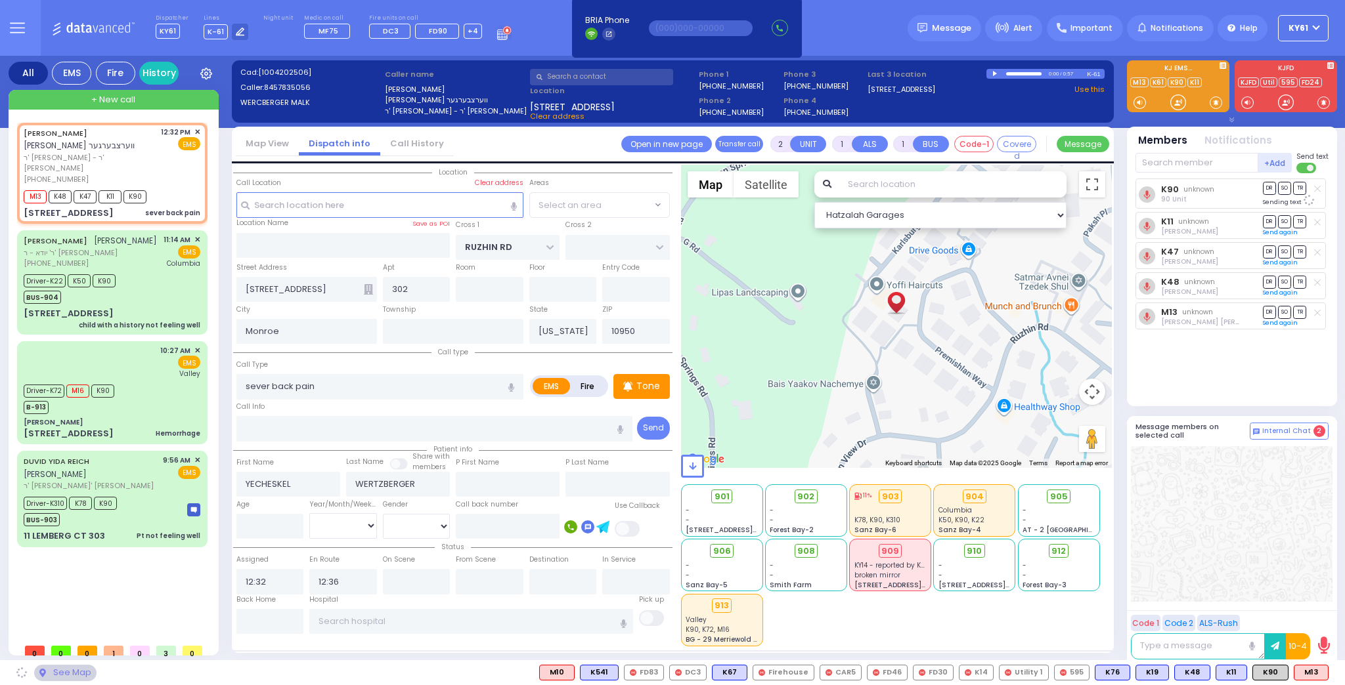
select select "ATZEI TAMURIM"
